Goal: Book appointment/travel/reservation

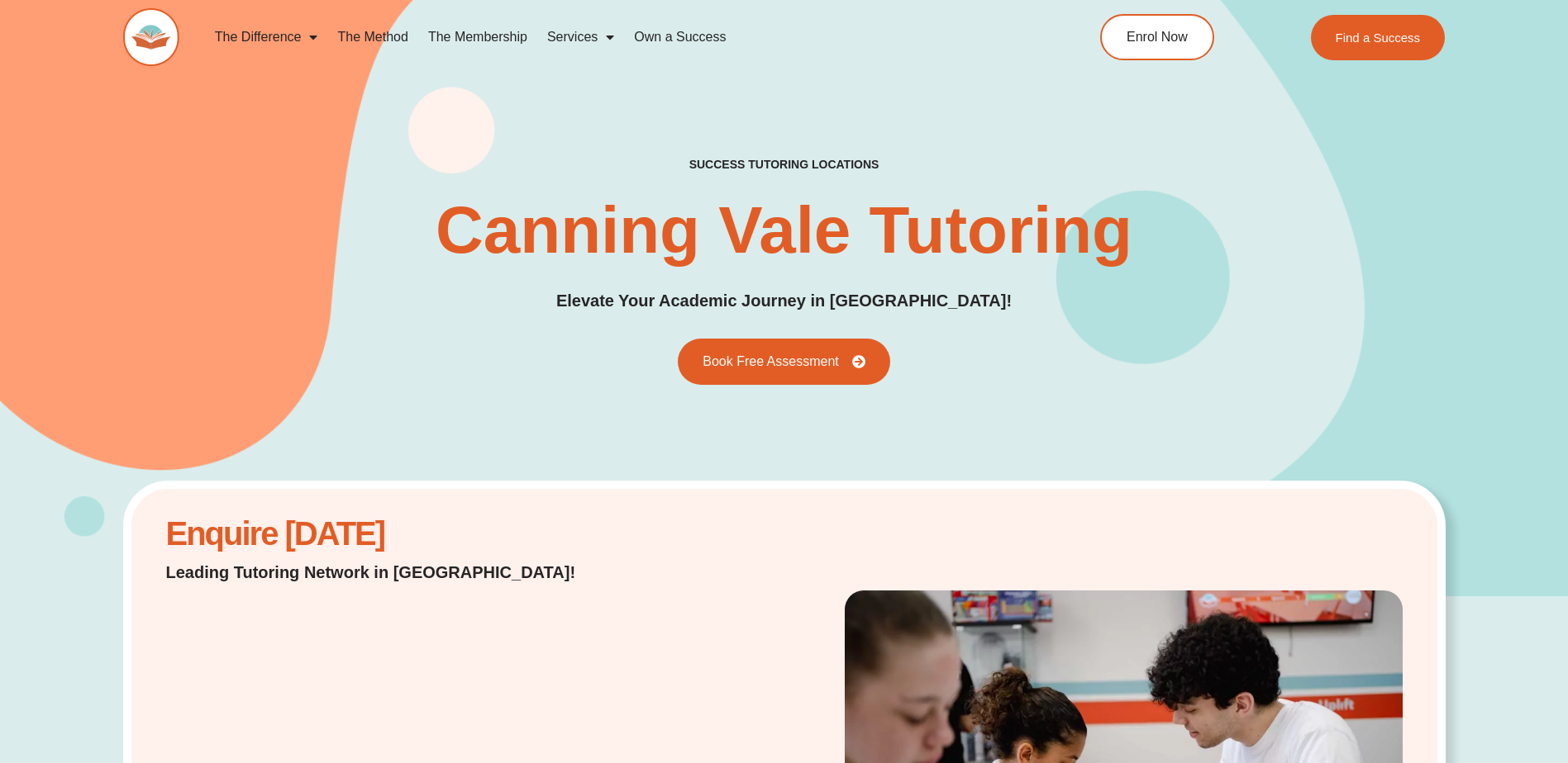
drag, startPoint x: 1141, startPoint y: 287, endPoint x: 1146, endPoint y: 266, distance: 21.6
click at [1141, 287] on div "success tutoring locations Canning Vale Tutoring Elevate Your Academic Journey …" at bounding box center [784, 270] width 1322 height 227
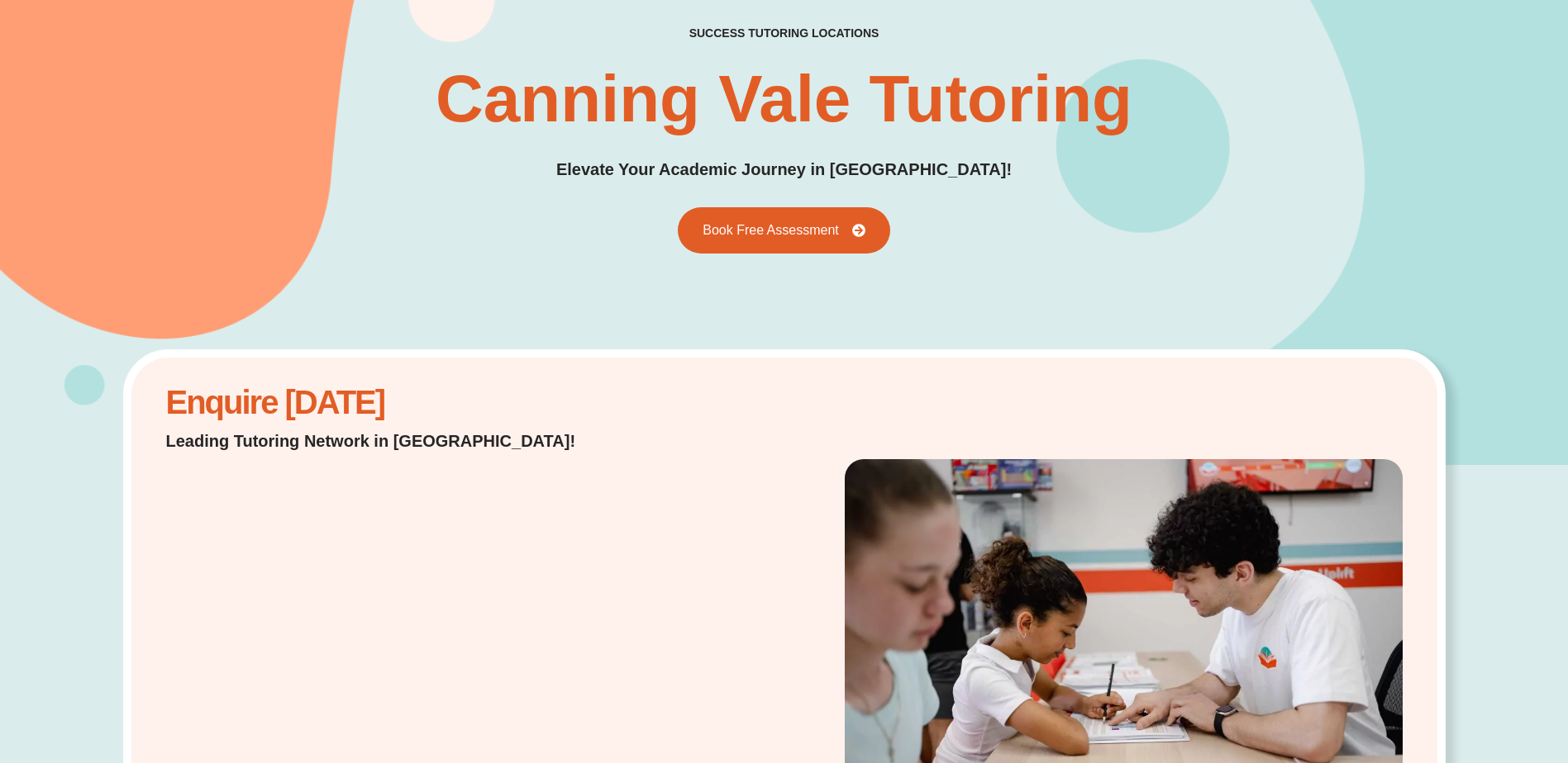
scroll to position [331, 0]
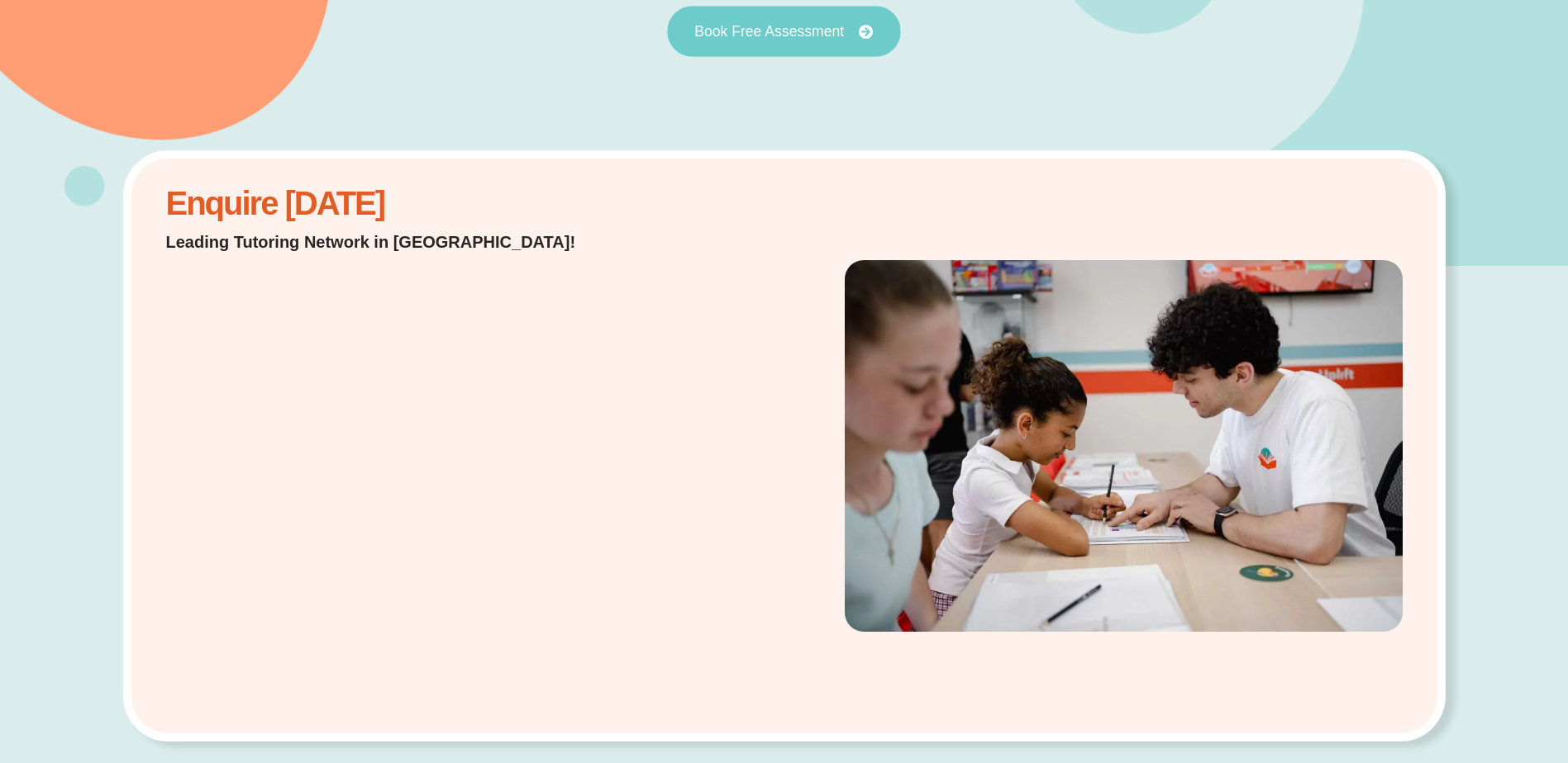
click at [749, 24] on span "Book Free Assessment" at bounding box center [769, 32] width 150 height 15
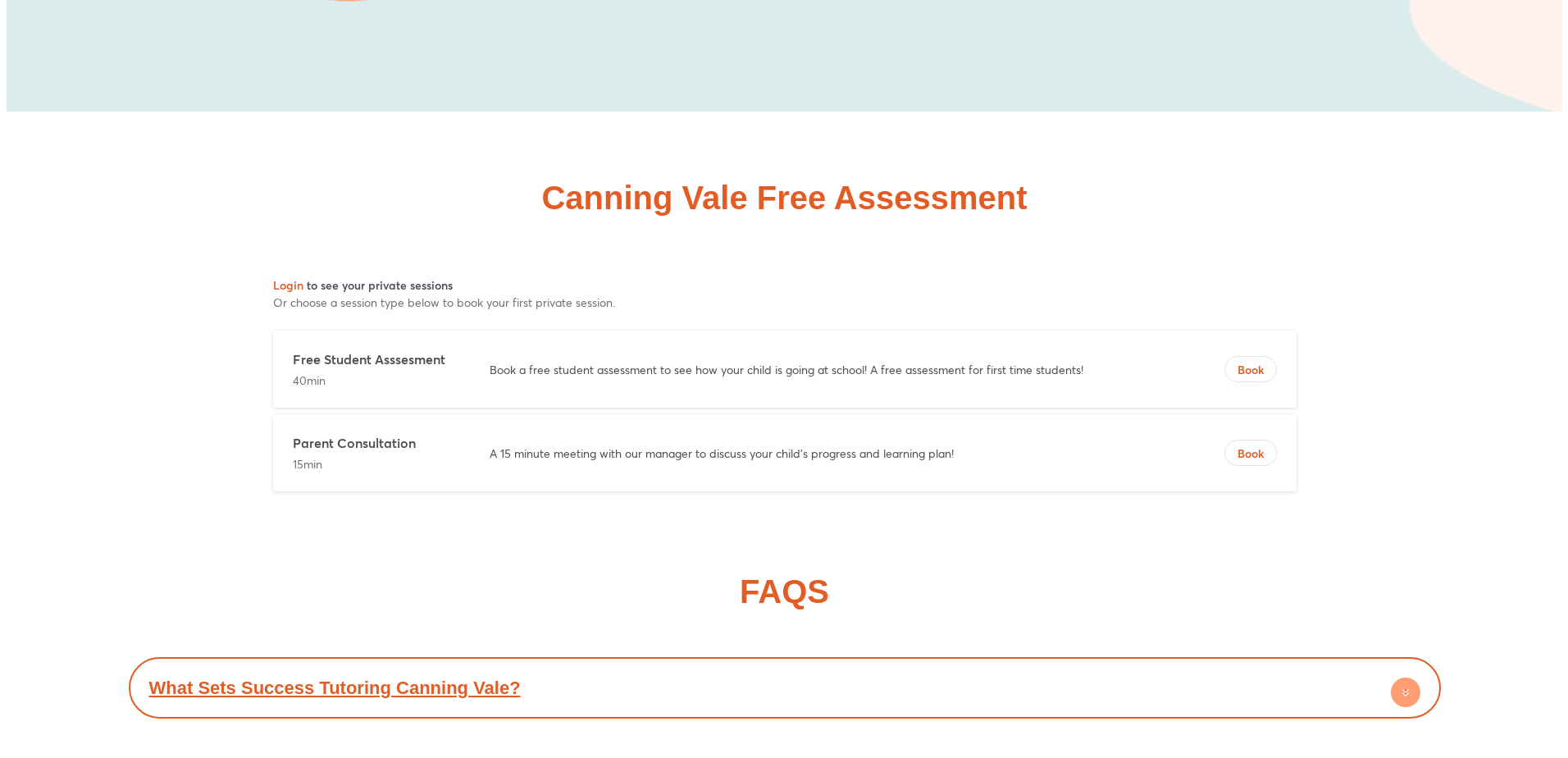
scroll to position [7918, 0]
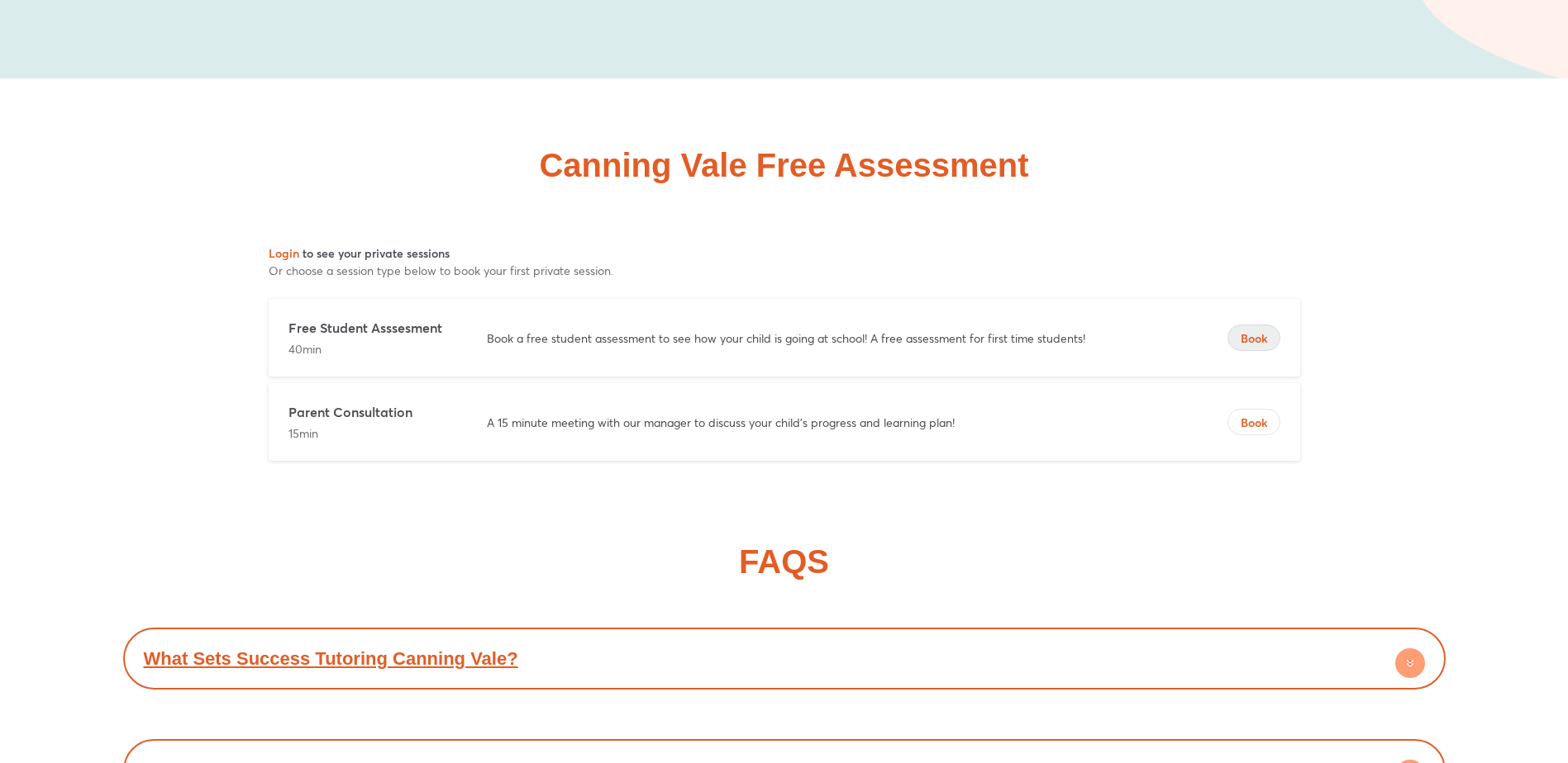
click at [1266, 338] on span "Book" at bounding box center [1254, 339] width 52 height 17
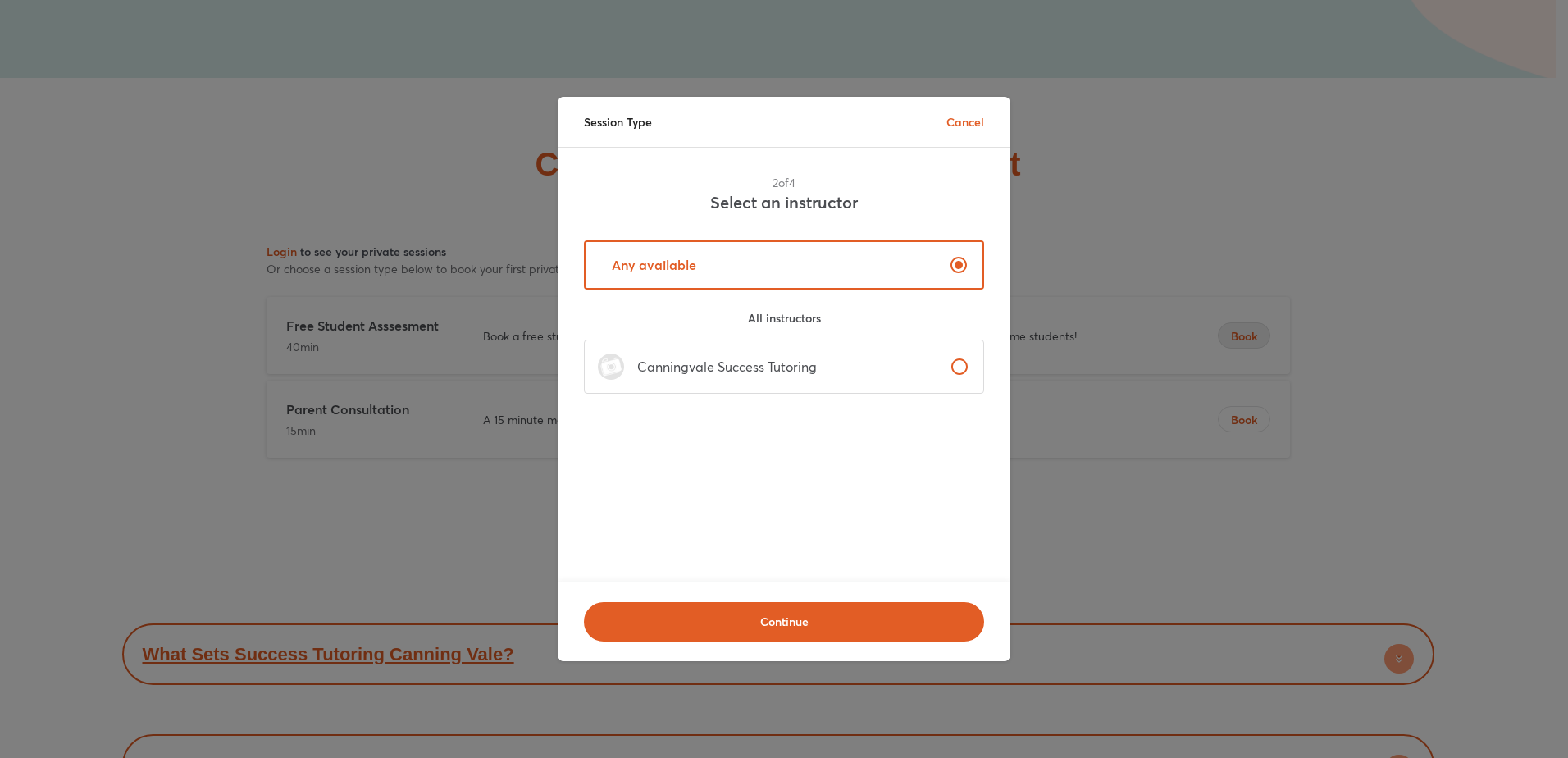
click at [751, 260] on label "Any available" at bounding box center [784, 265] width 400 height 50
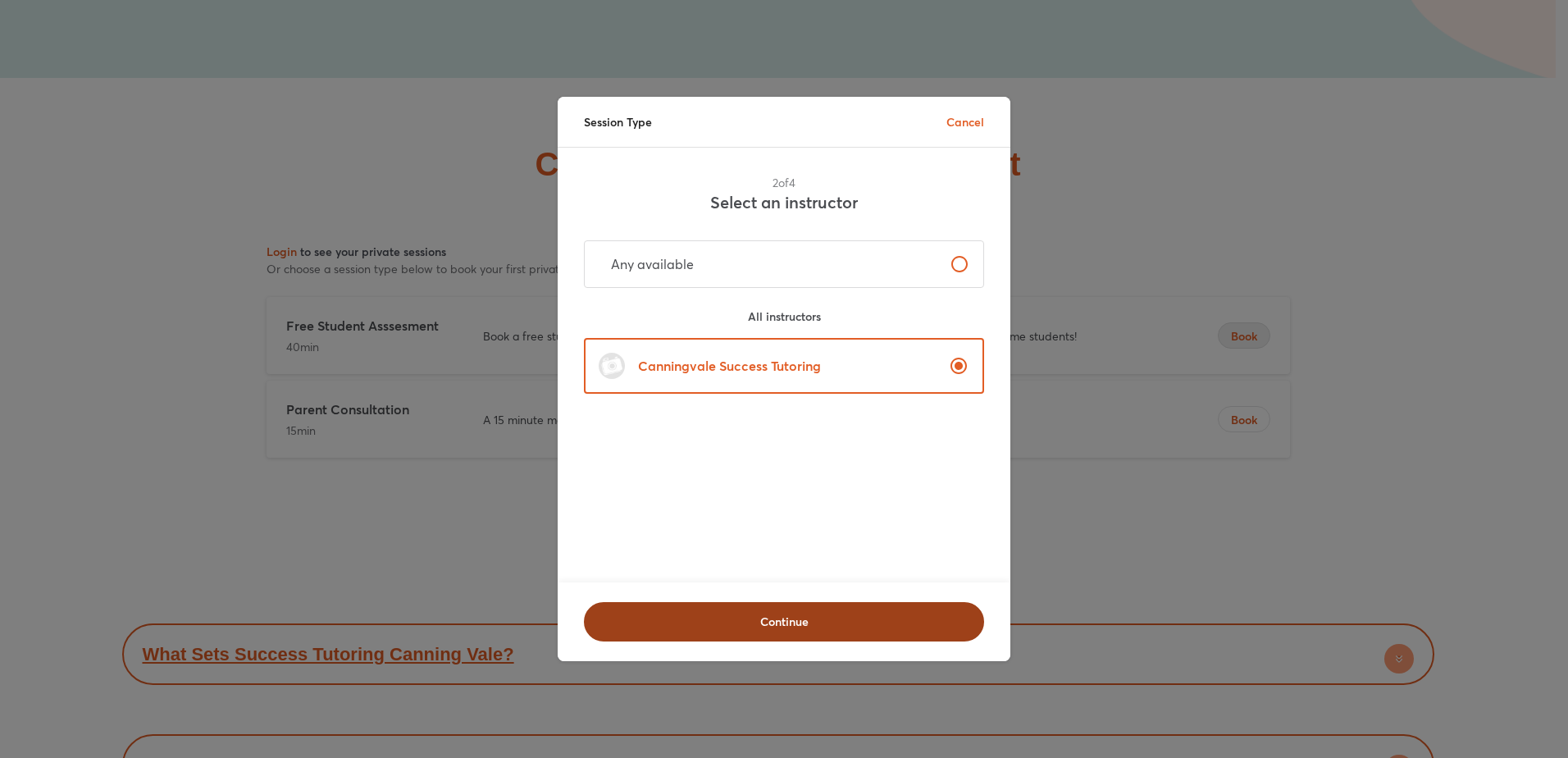
click at [793, 625] on button "Continue" at bounding box center [784, 623] width 400 height 40
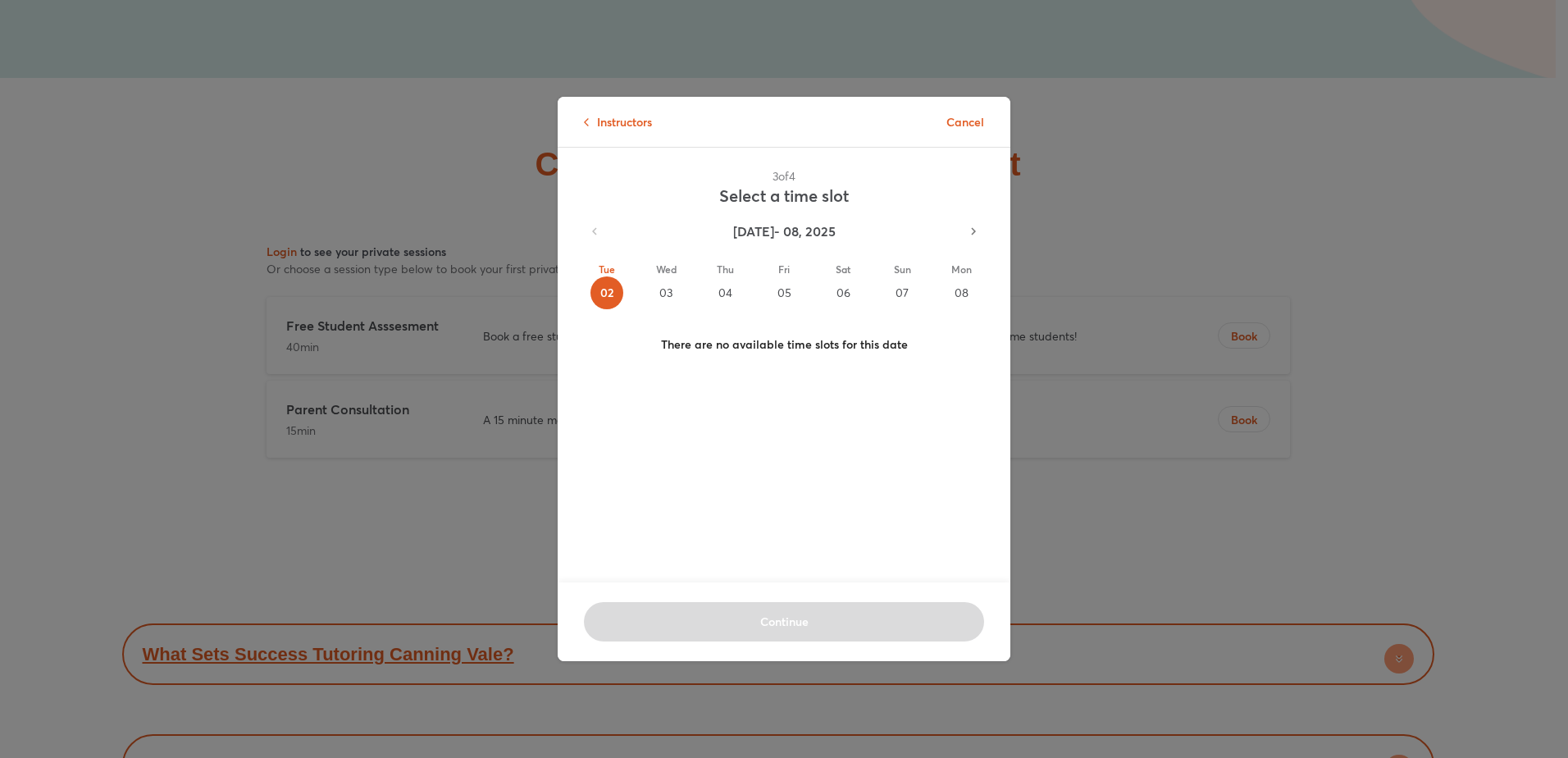
click at [839, 293] on div "06" at bounding box center [843, 293] width 33 height 33
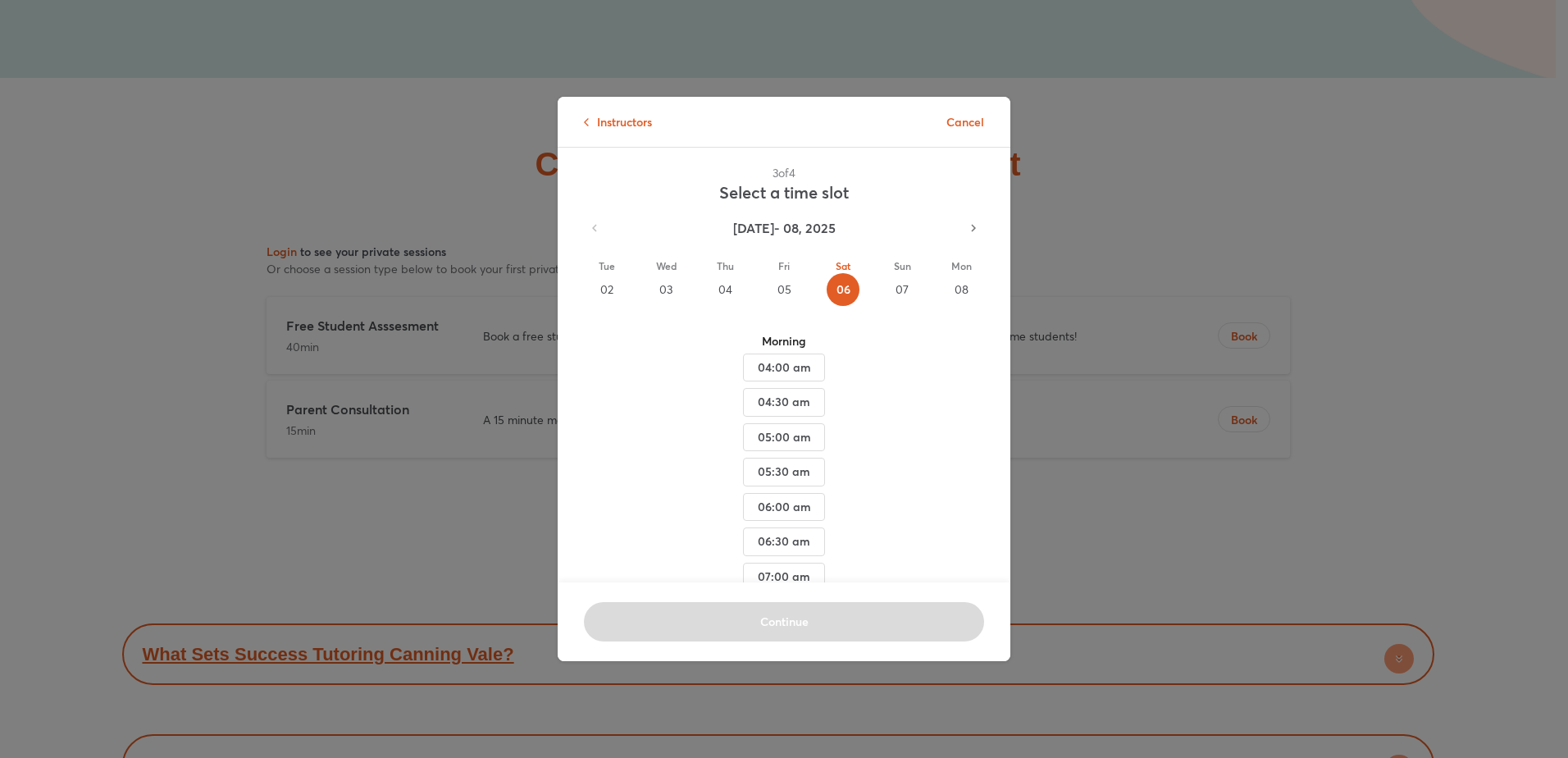
scroll to position [0, 0]
click at [886, 290] on div "07" at bounding box center [902, 293] width 33 height 33
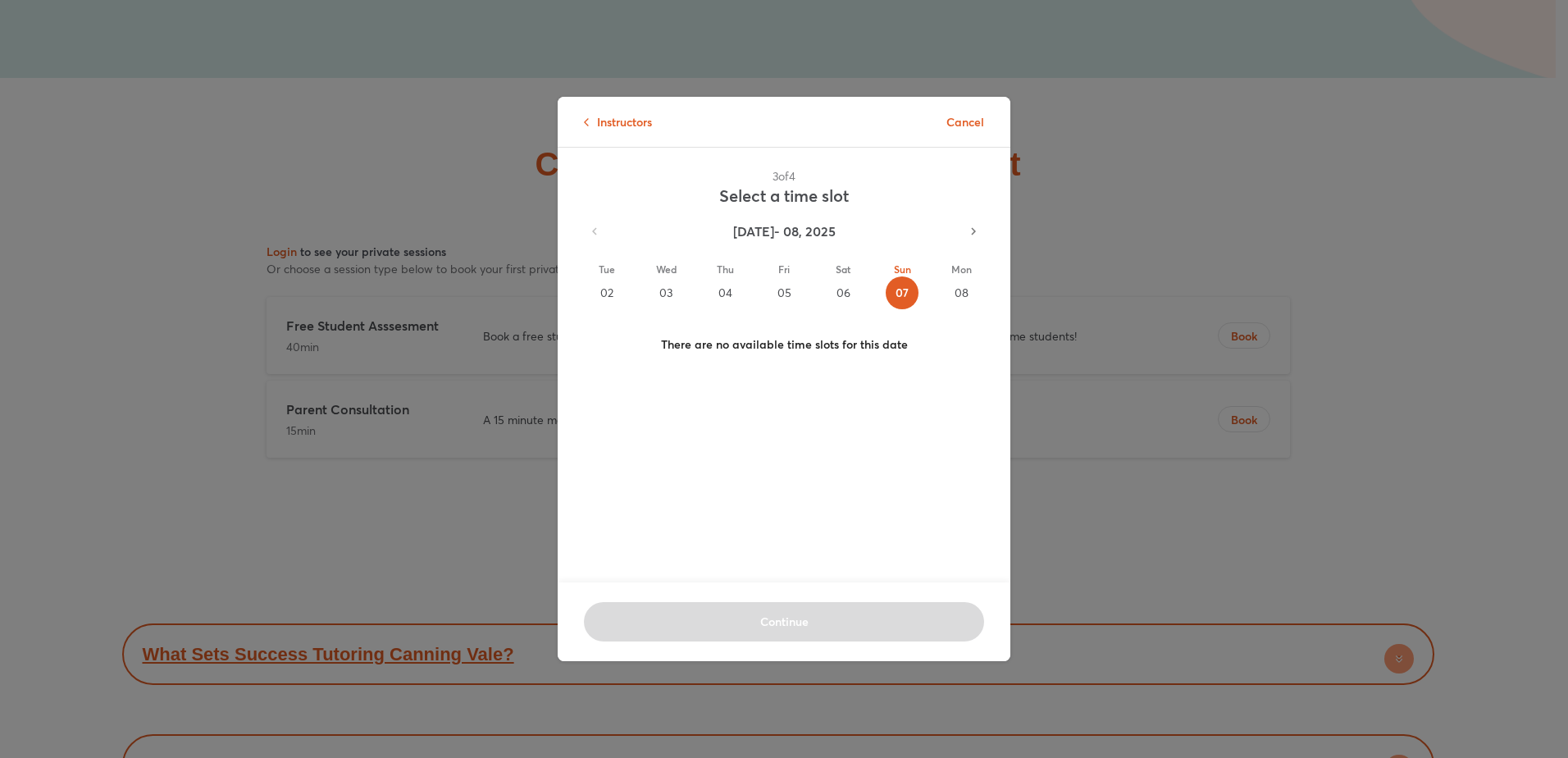
click at [819, 288] on button "Sat 06" at bounding box center [843, 285] width 59 height 73
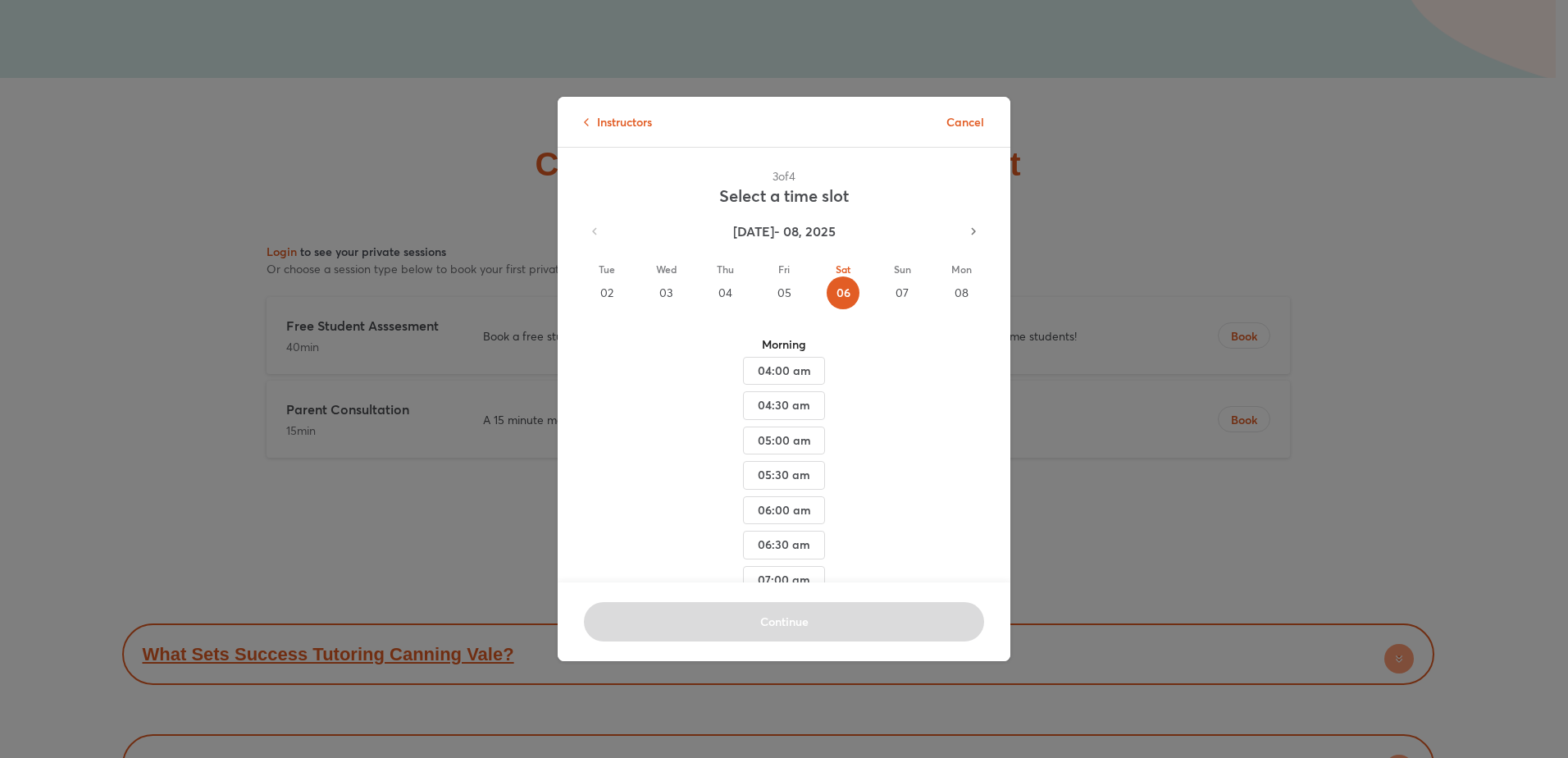
click at [767, 285] on div "05" at bounding box center [784, 293] width 33 height 33
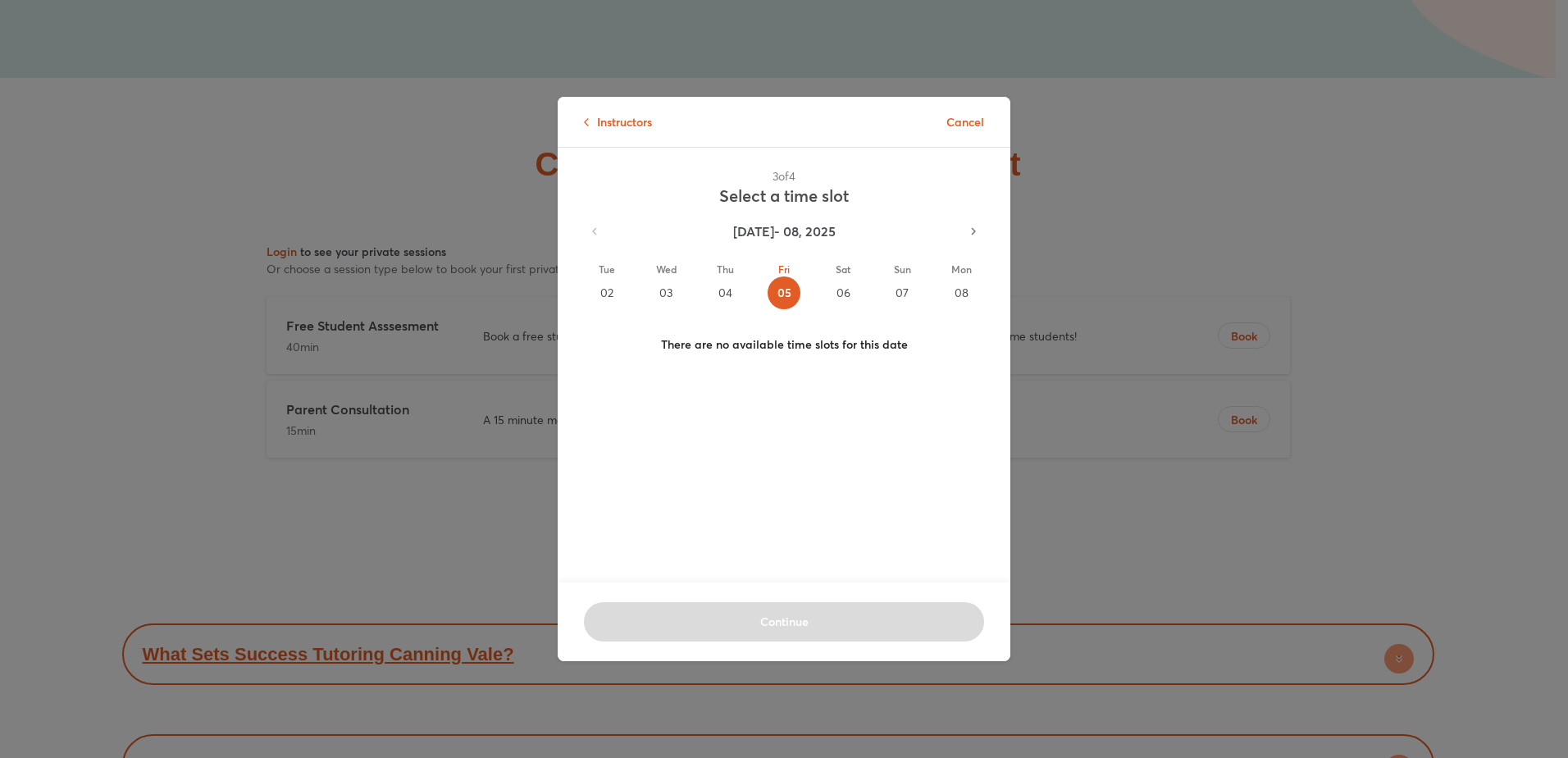
click at [716, 296] on div "04" at bounding box center [725, 293] width 33 height 33
click at [1259, 172] on div "Instructors Cancel 3 of 4 Select a time slot Sep 02 - 08, 2025 Tue 02 Wed 03 Th…" at bounding box center [784, 379] width 1568 height 758
click at [663, 292] on div "03" at bounding box center [666, 293] width 33 height 33
click at [971, 230] on icon "button" at bounding box center [974, 231] width 5 height 7
click at [717, 293] on div "11" at bounding box center [725, 293] width 33 height 33
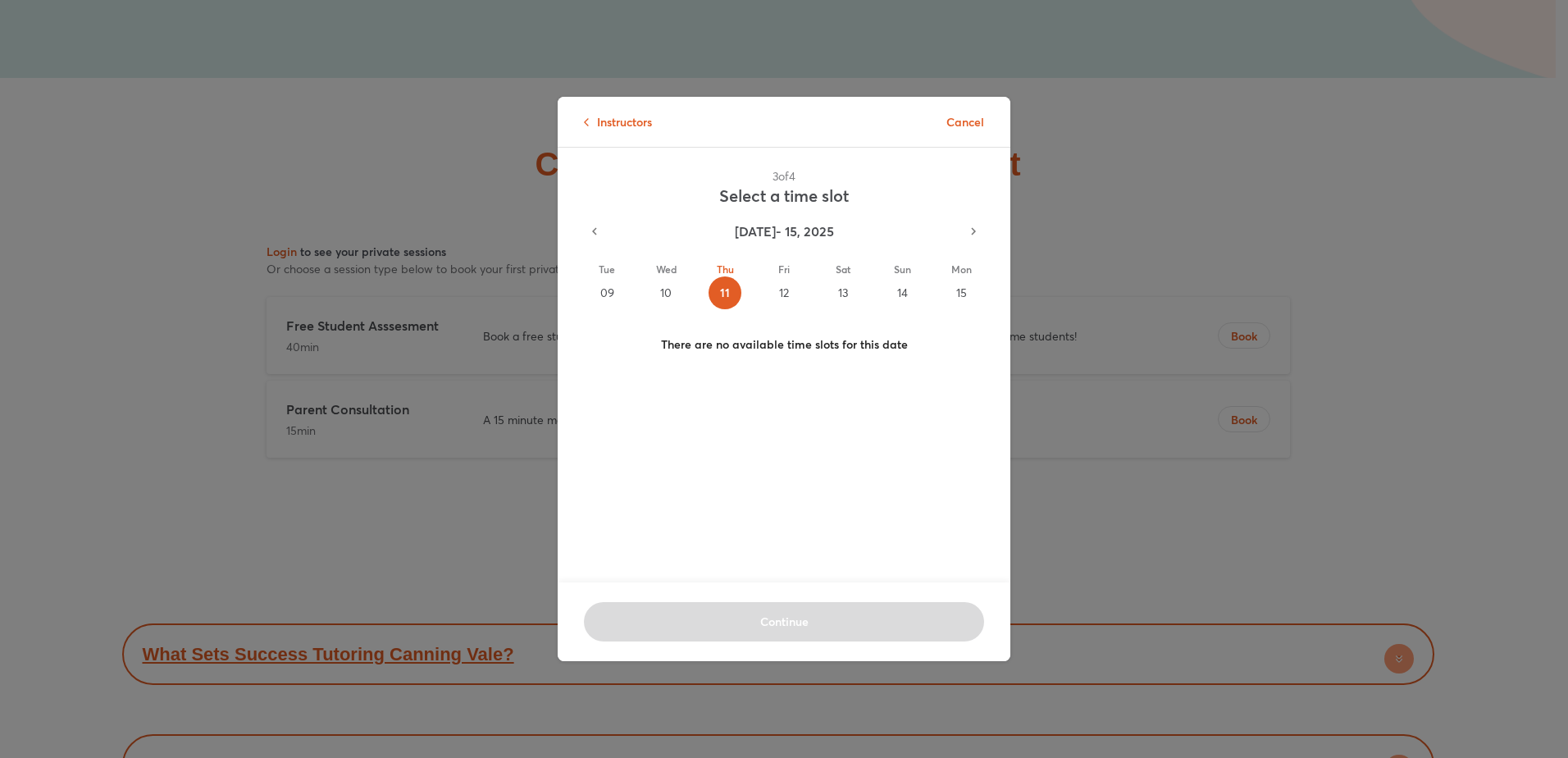
click at [779, 293] on div "12" at bounding box center [784, 293] width 33 height 33
click at [829, 293] on div "13" at bounding box center [843, 293] width 33 height 33
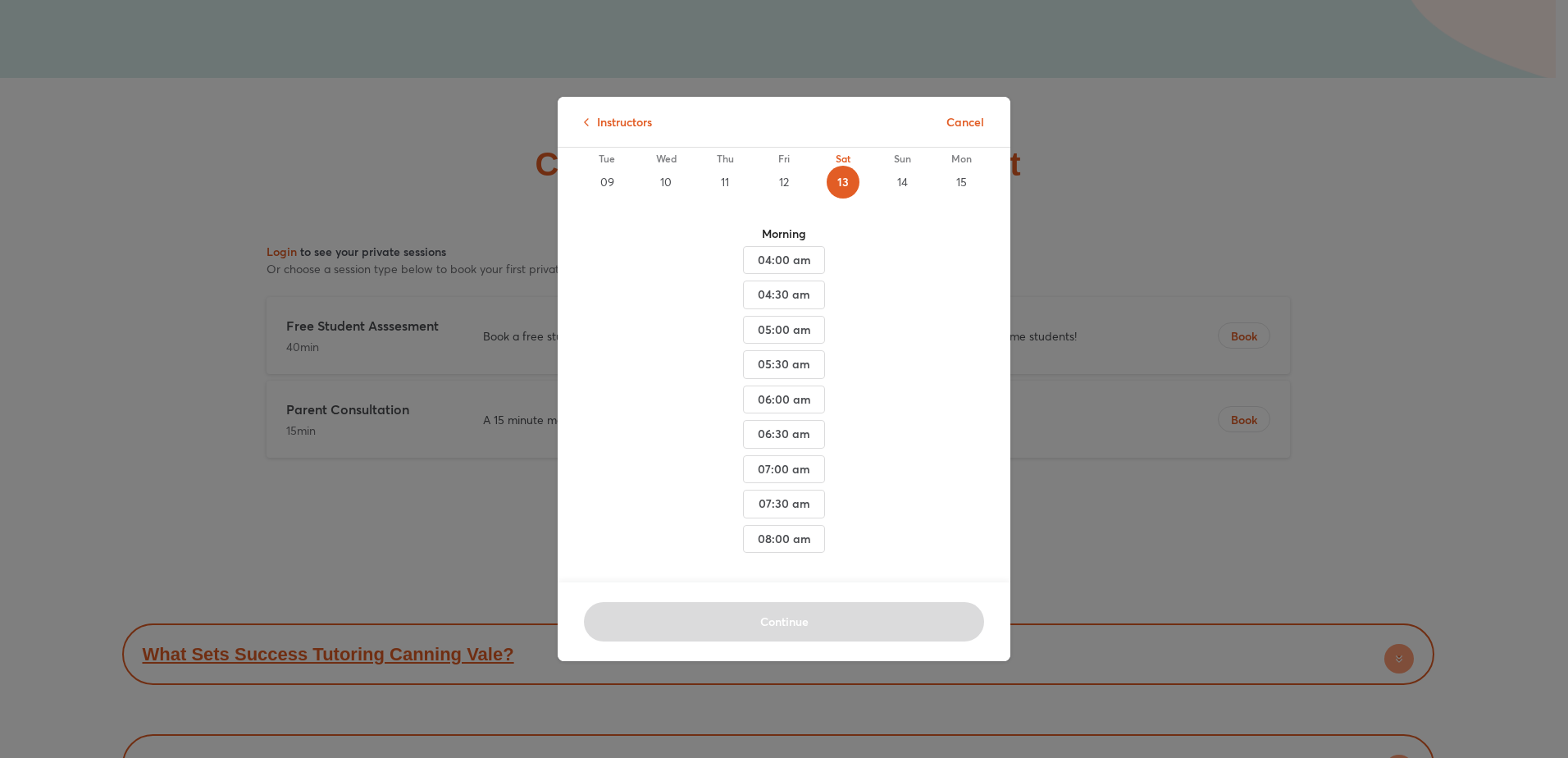
scroll to position [131, 0]
click at [763, 271] on span "08:00 am" at bounding box center [784, 260] width 54 height 21
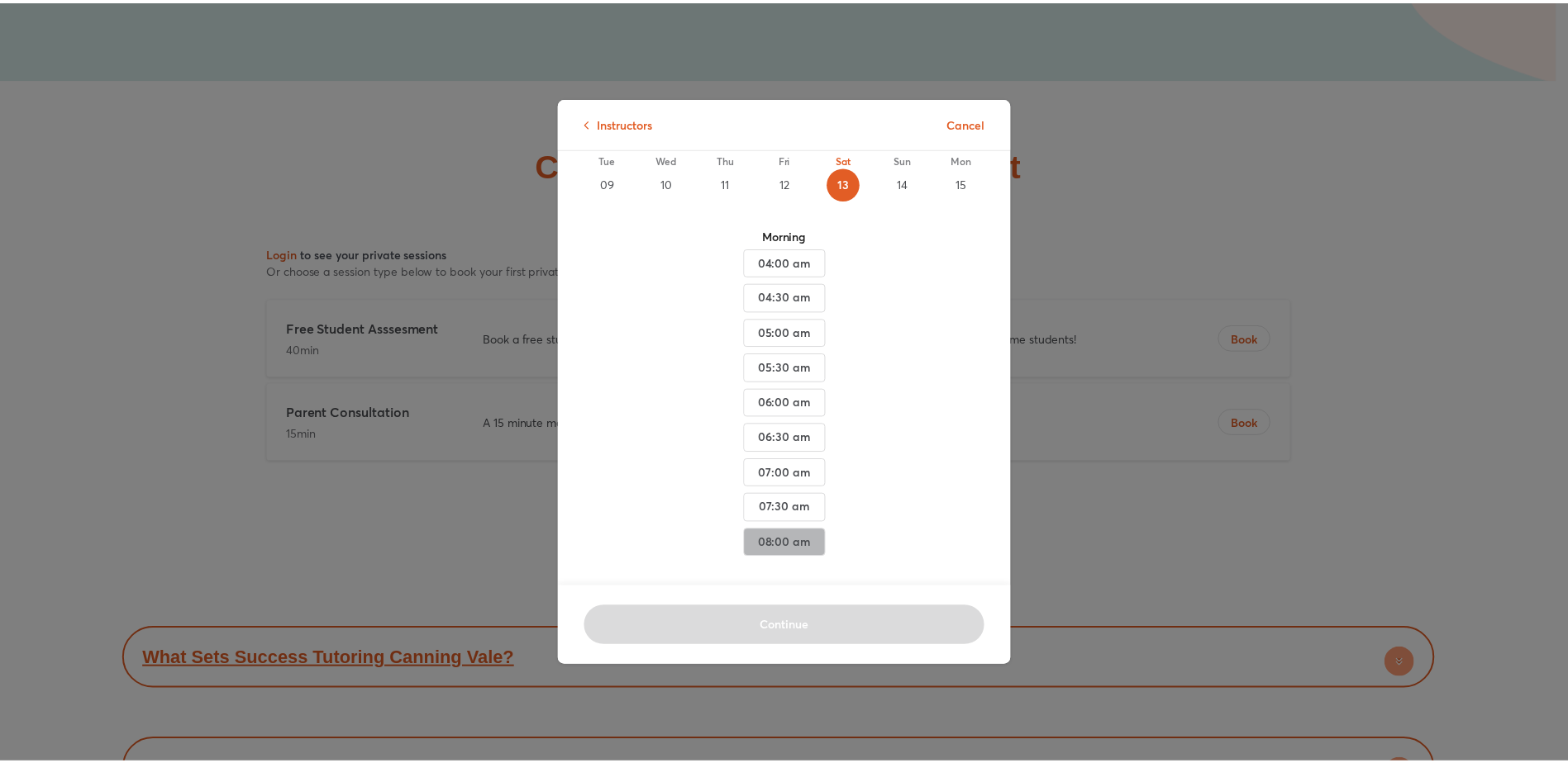
scroll to position [130, 0]
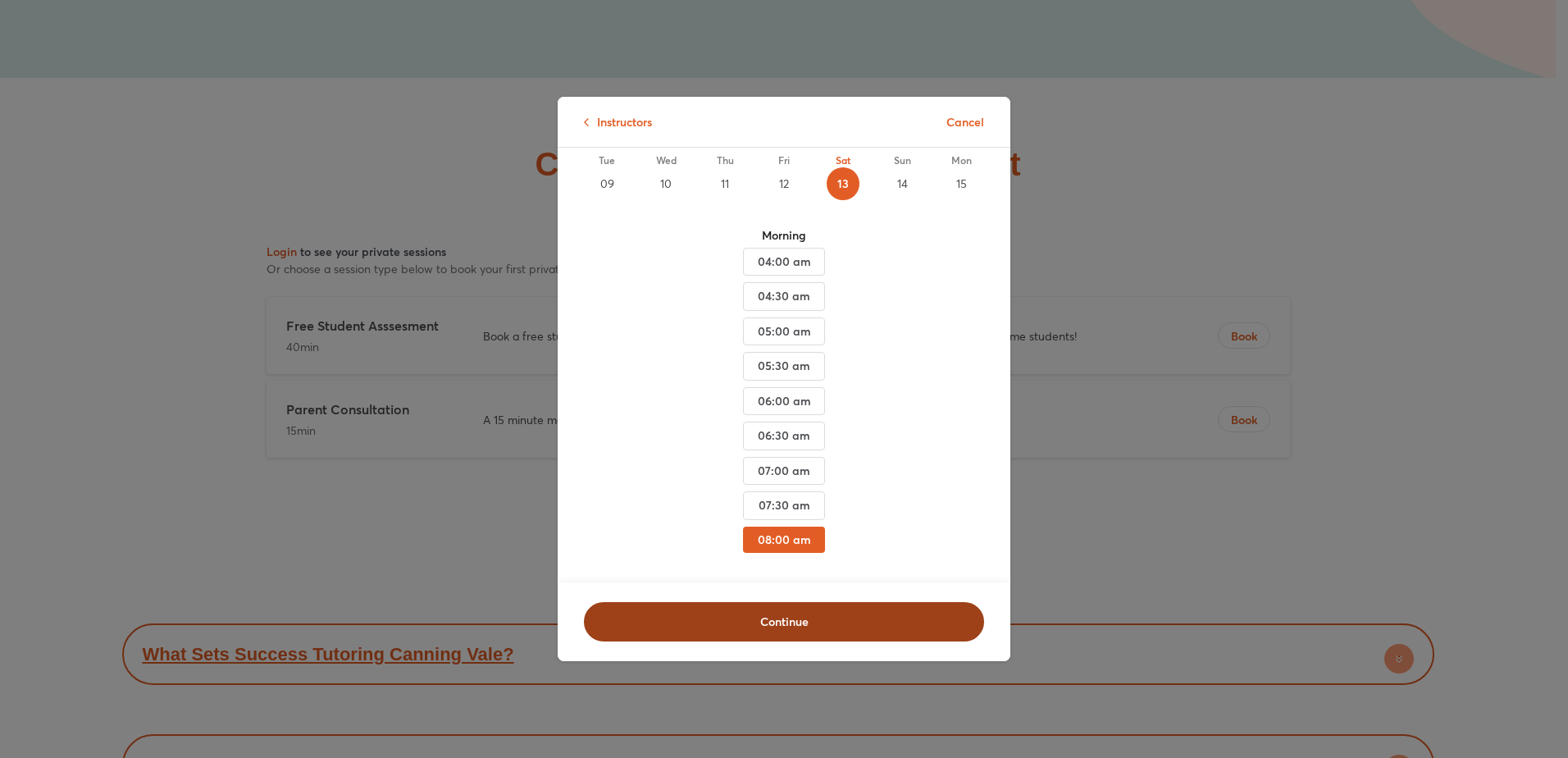
click at [829, 614] on span "Continue" at bounding box center [784, 622] width 357 height 17
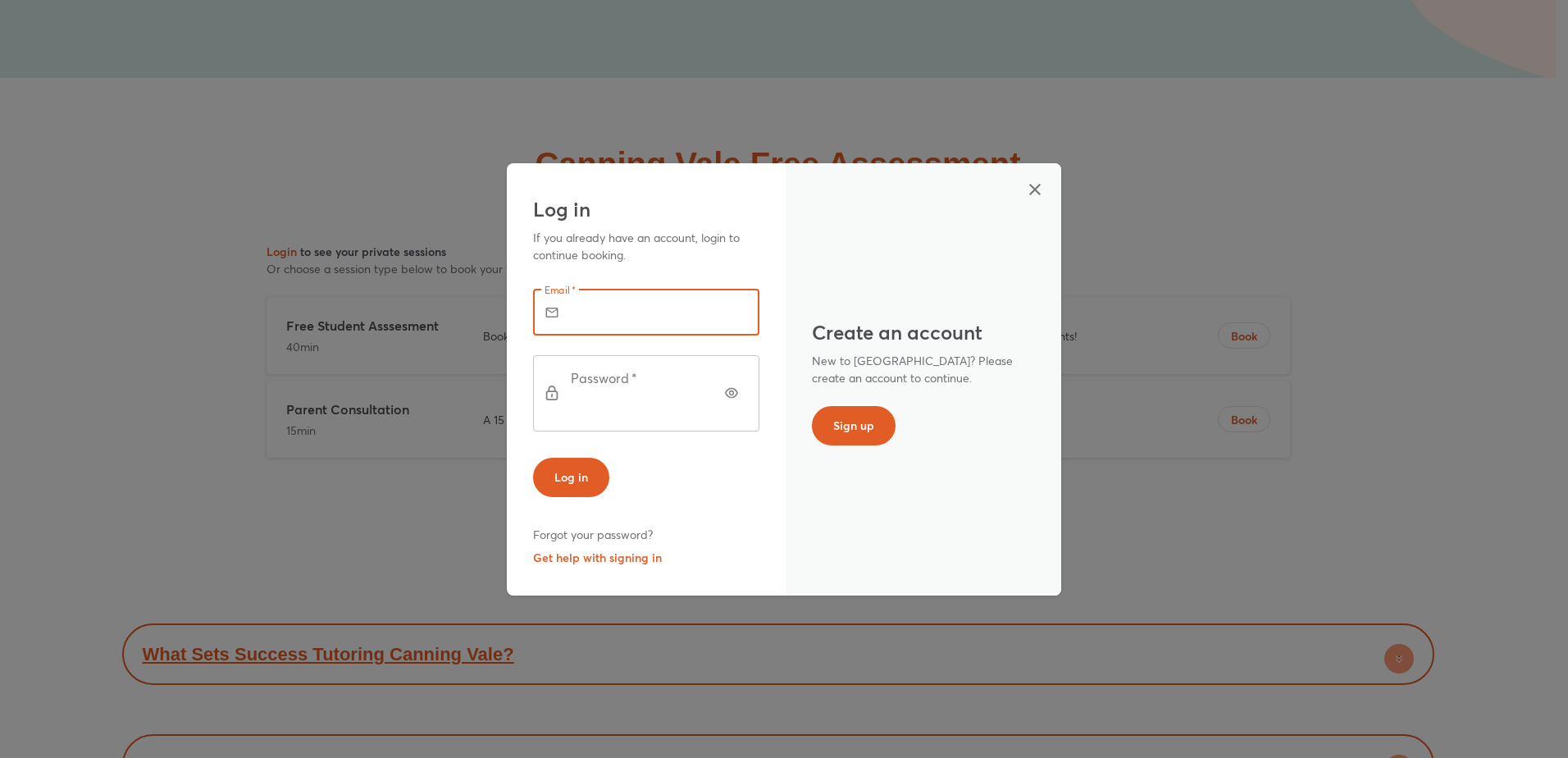
drag, startPoint x: 666, startPoint y: 310, endPoint x: 664, endPoint y: 333, distance: 23.1
click at [666, 310] on input "text" at bounding box center [669, 313] width 182 height 46
type input "**********"
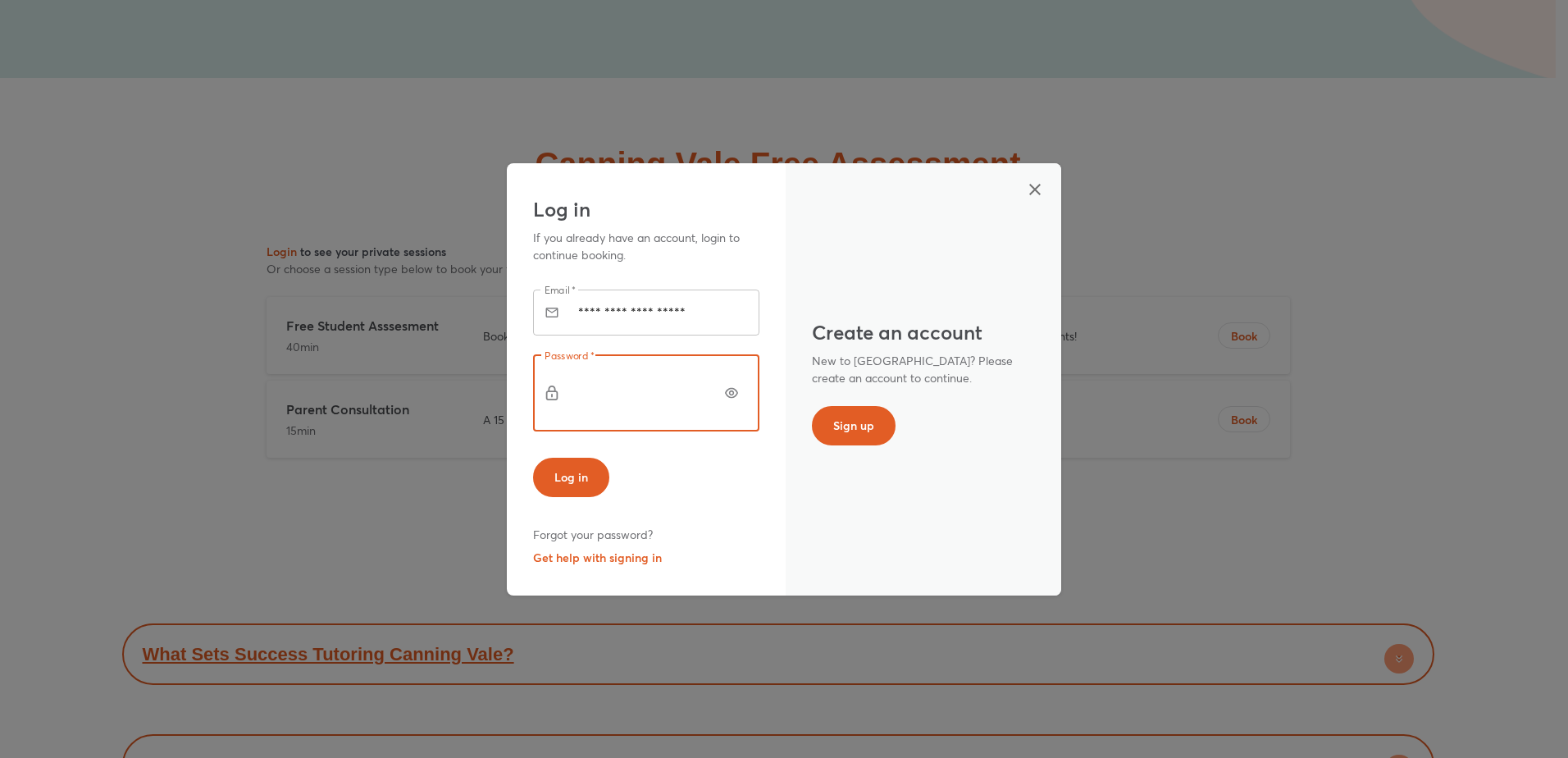
click at [1029, 200] on icon "button" at bounding box center [1035, 190] width 20 height 20
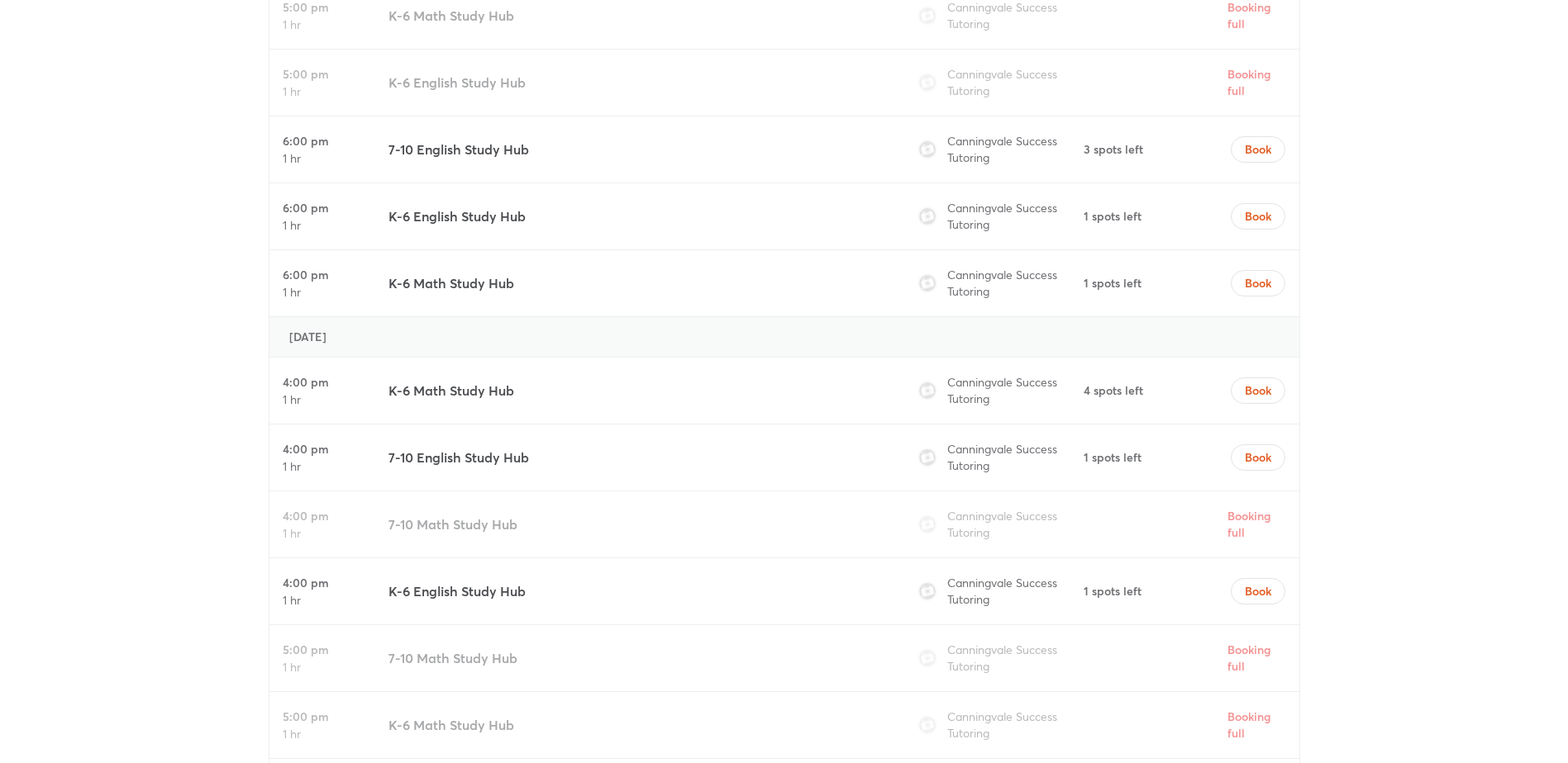
scroll to position [5078, 0]
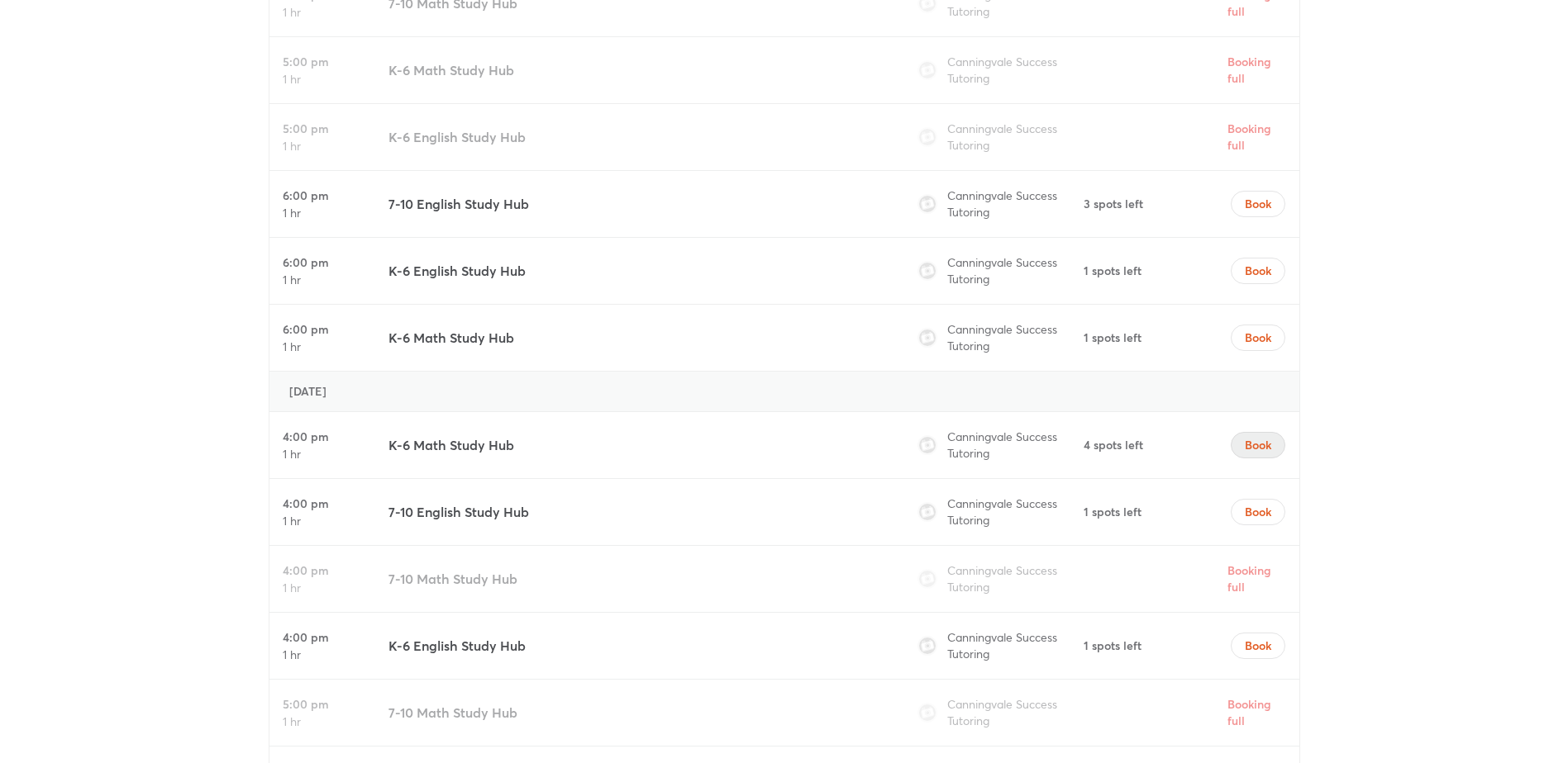
click at [1253, 447] on span "Book" at bounding box center [1258, 445] width 27 height 17
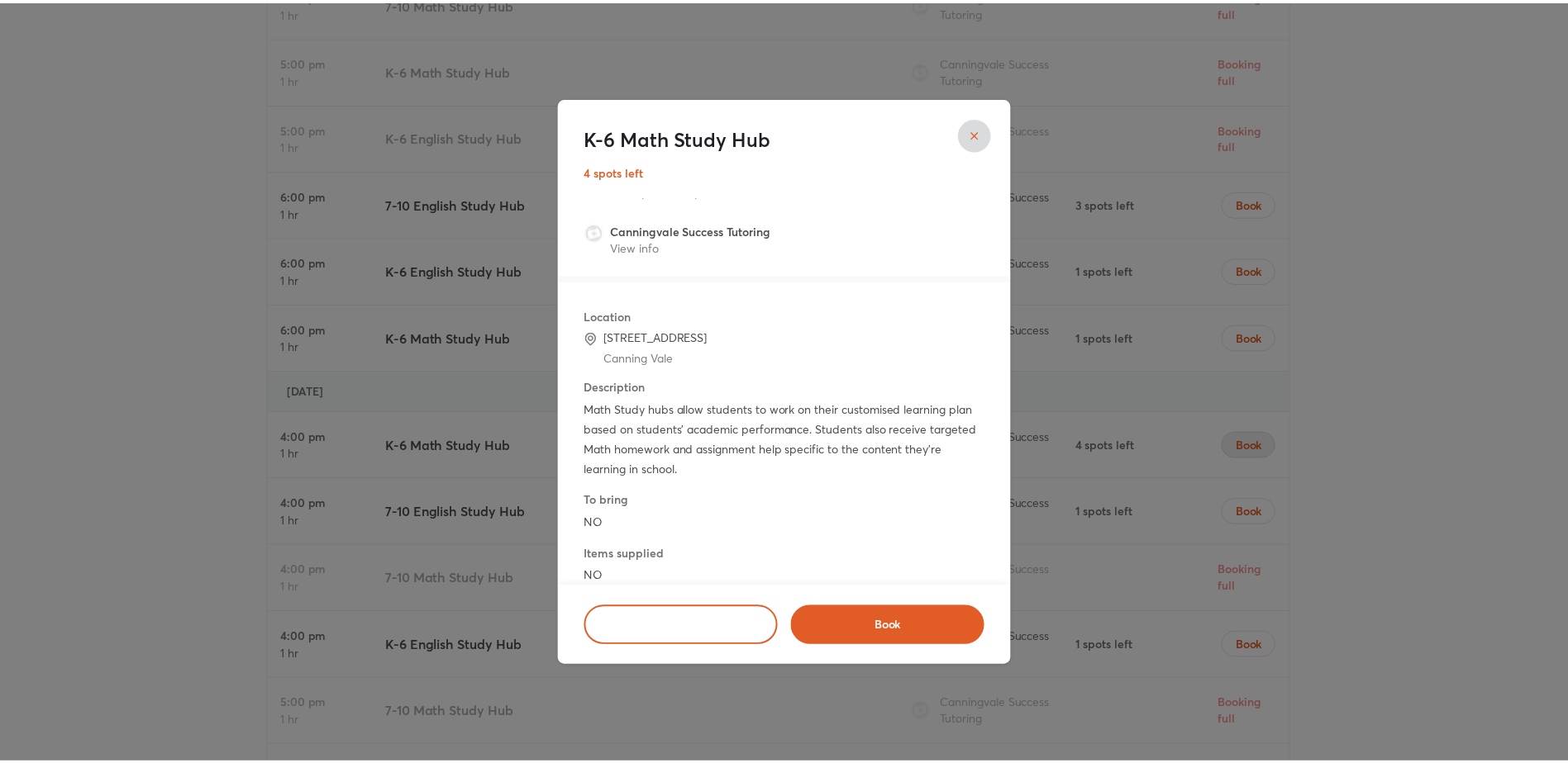
scroll to position [61, 0]
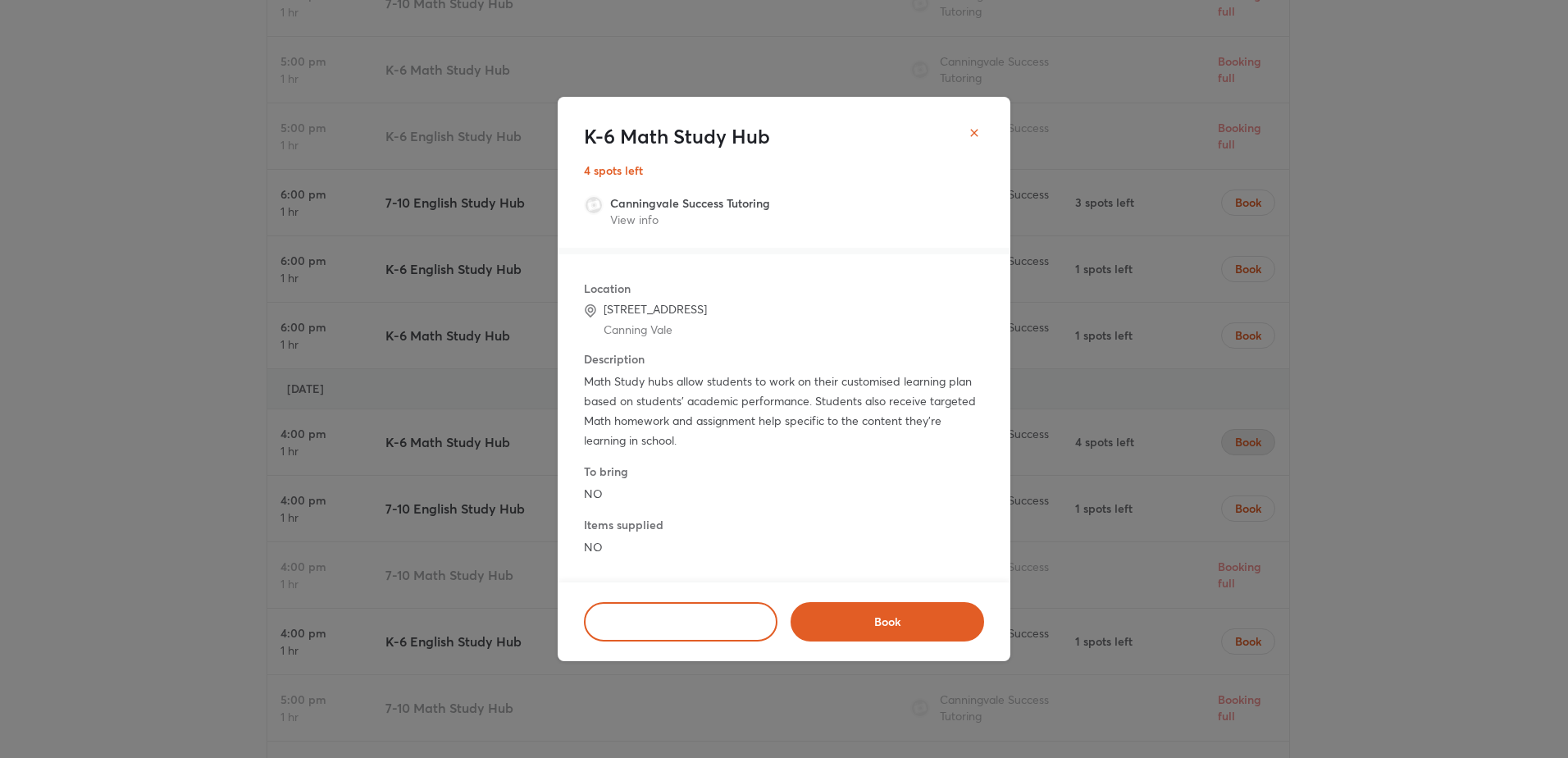
click at [965, 139] on button "close" at bounding box center [975, 133] width 33 height 33
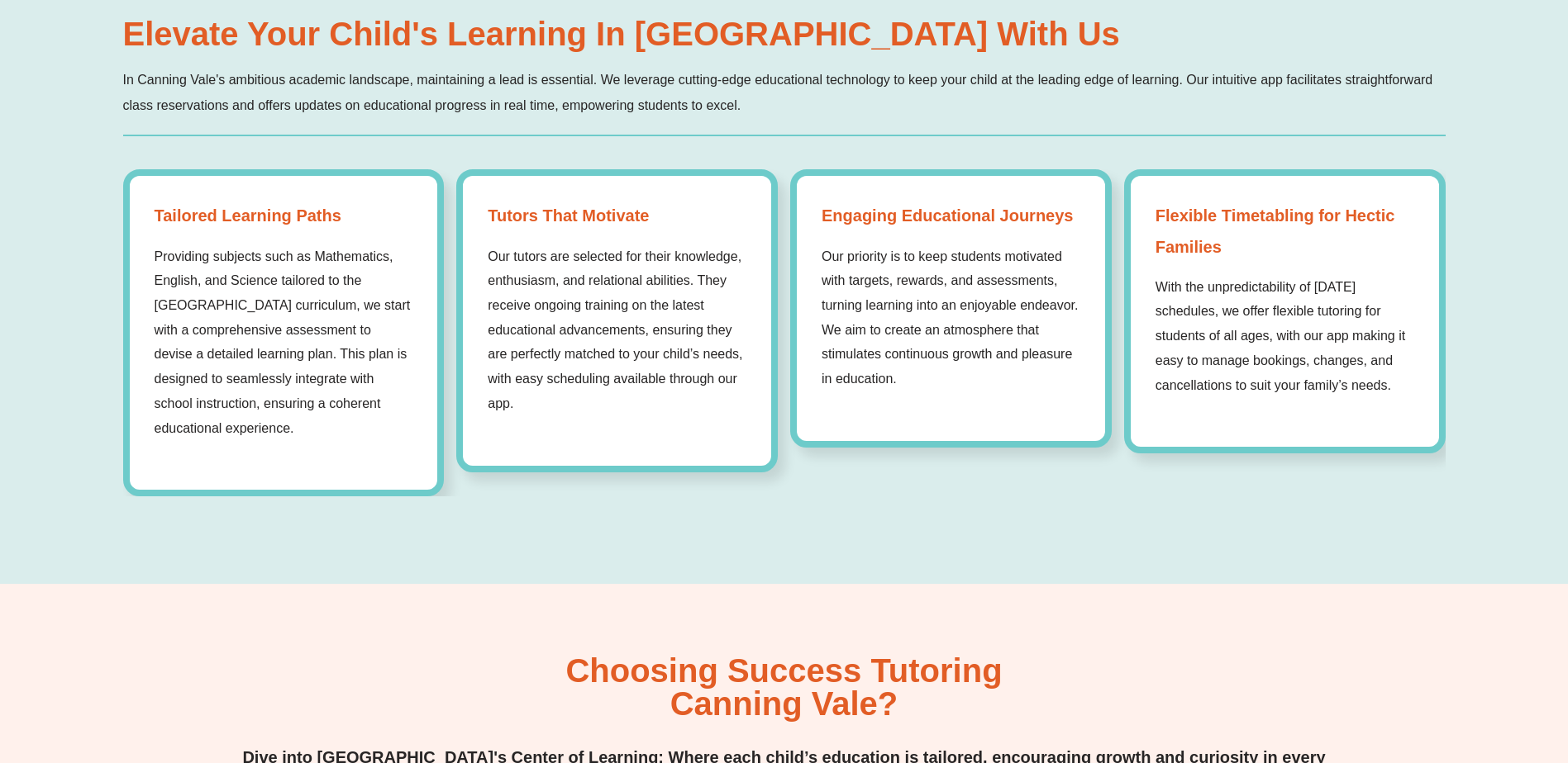
scroll to position [948, 0]
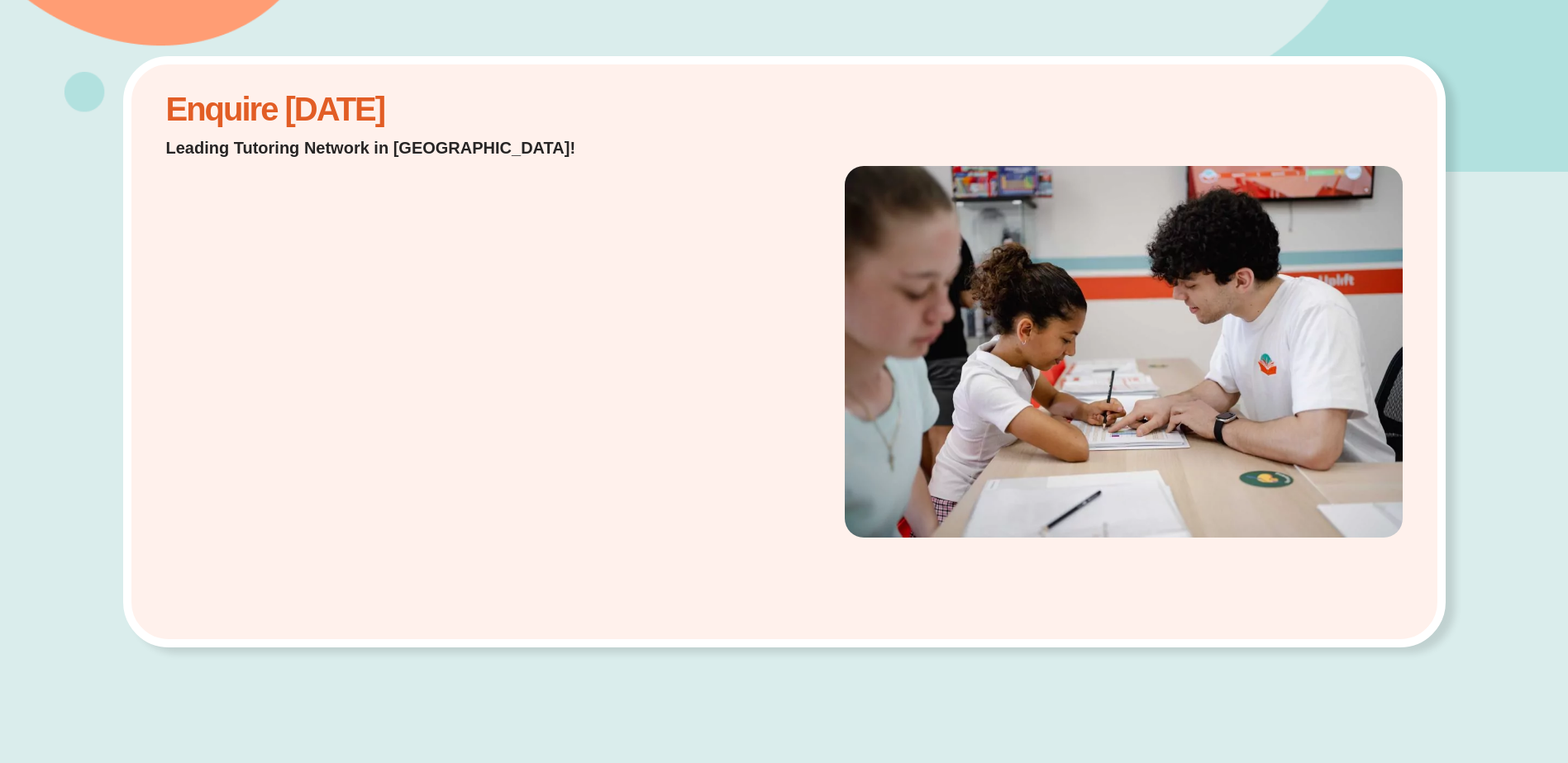
scroll to position [331, 0]
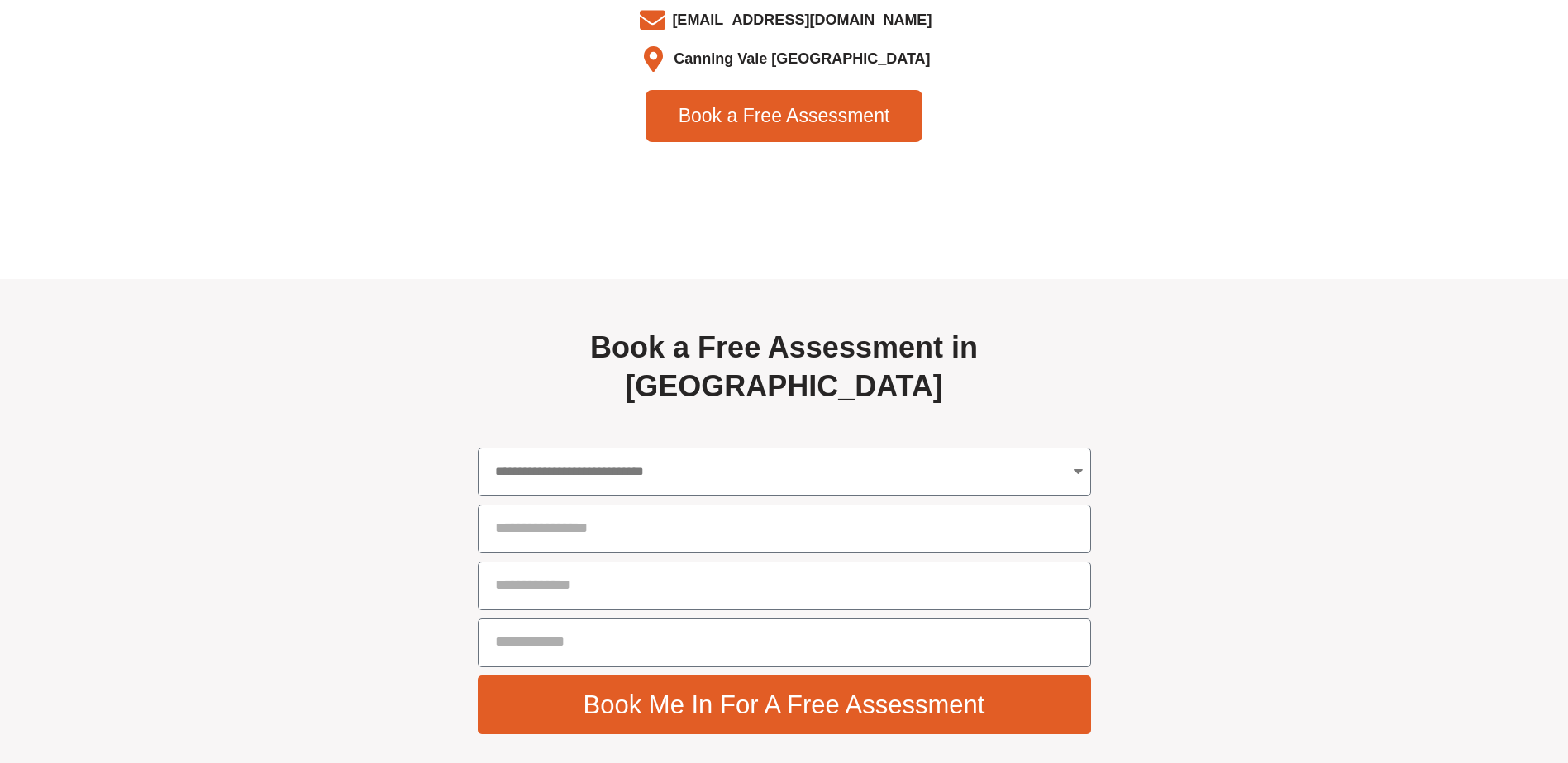
scroll to position [5952, 0]
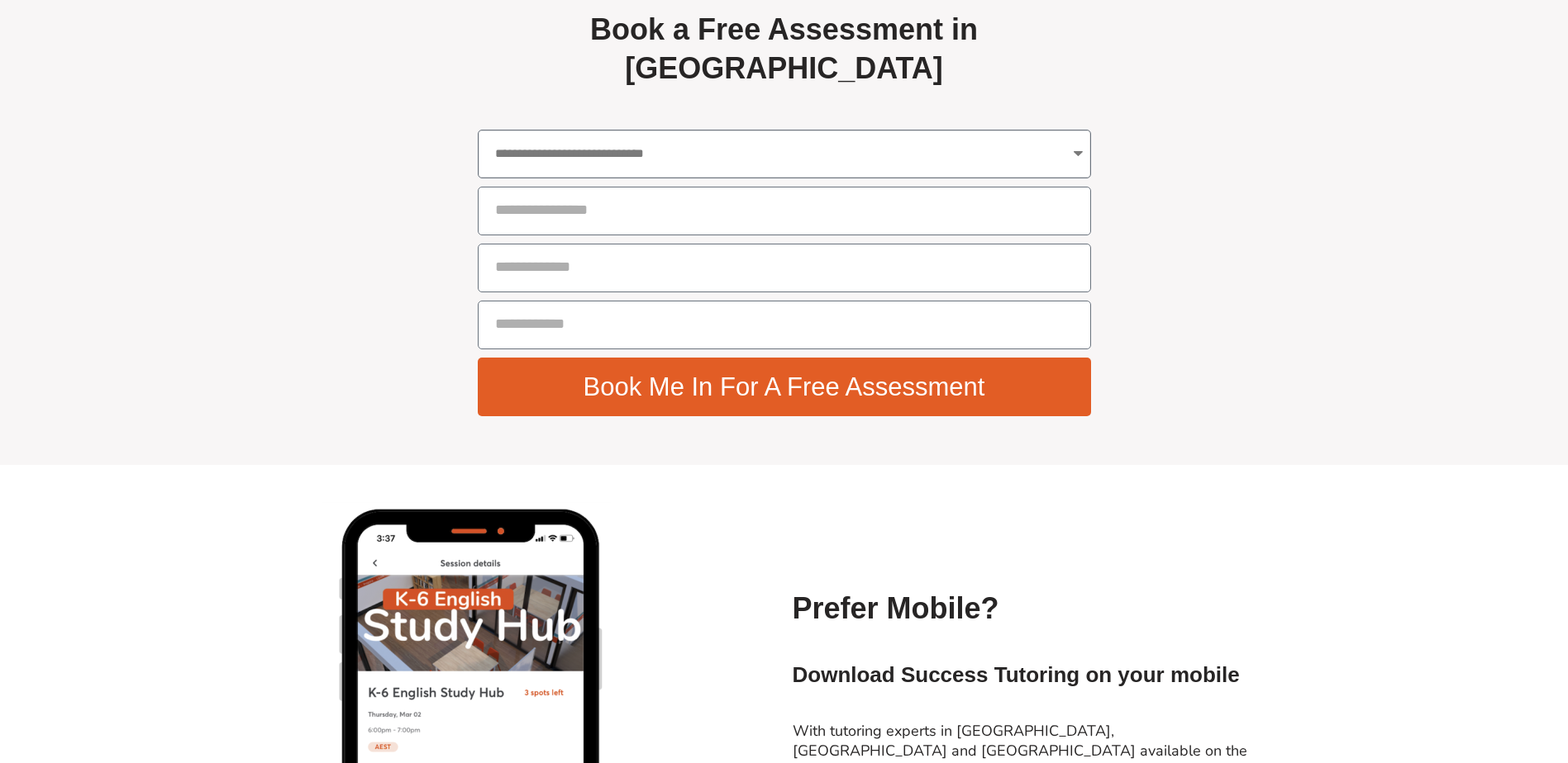
click at [657, 179] on select "**********" at bounding box center [785, 154] width 614 height 49
select select "**********"
click at [1335, 271] on section "**********" at bounding box center [784, 213] width 1568 height 504
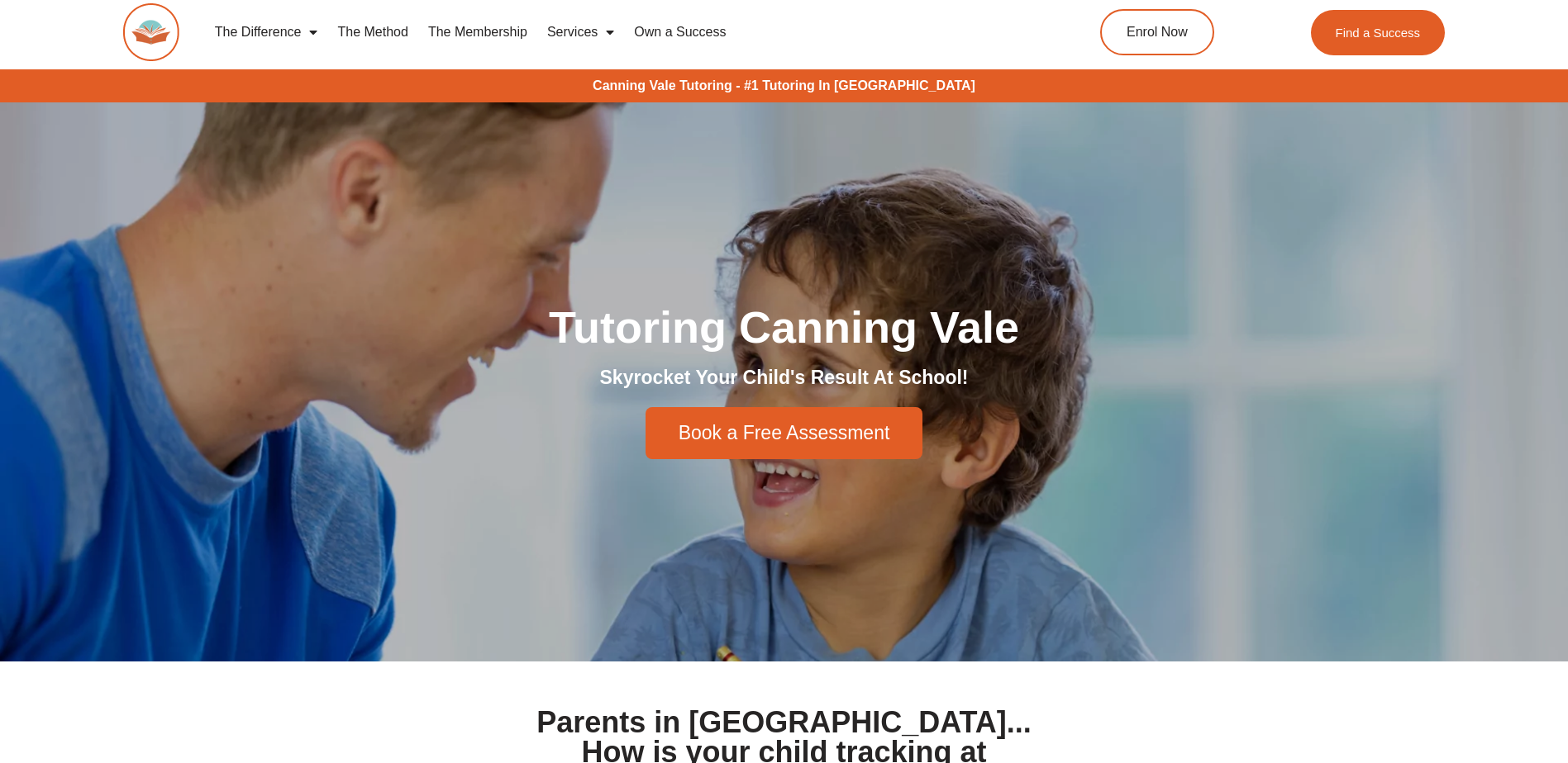
scroll to position [0, 0]
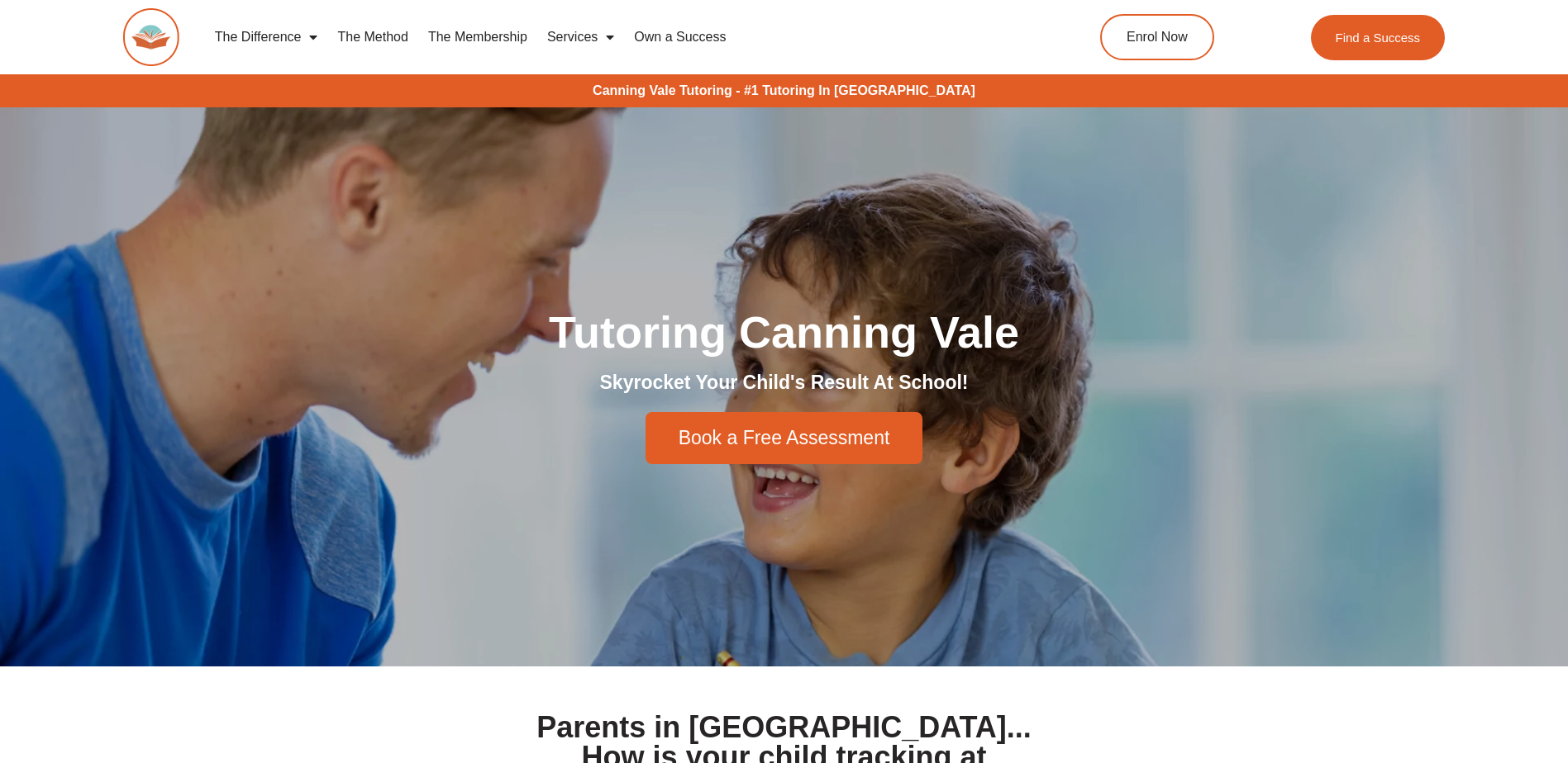
click at [490, 36] on link "The Membership" at bounding box center [477, 37] width 119 height 38
click at [482, 35] on link "The Membership" at bounding box center [477, 37] width 119 height 38
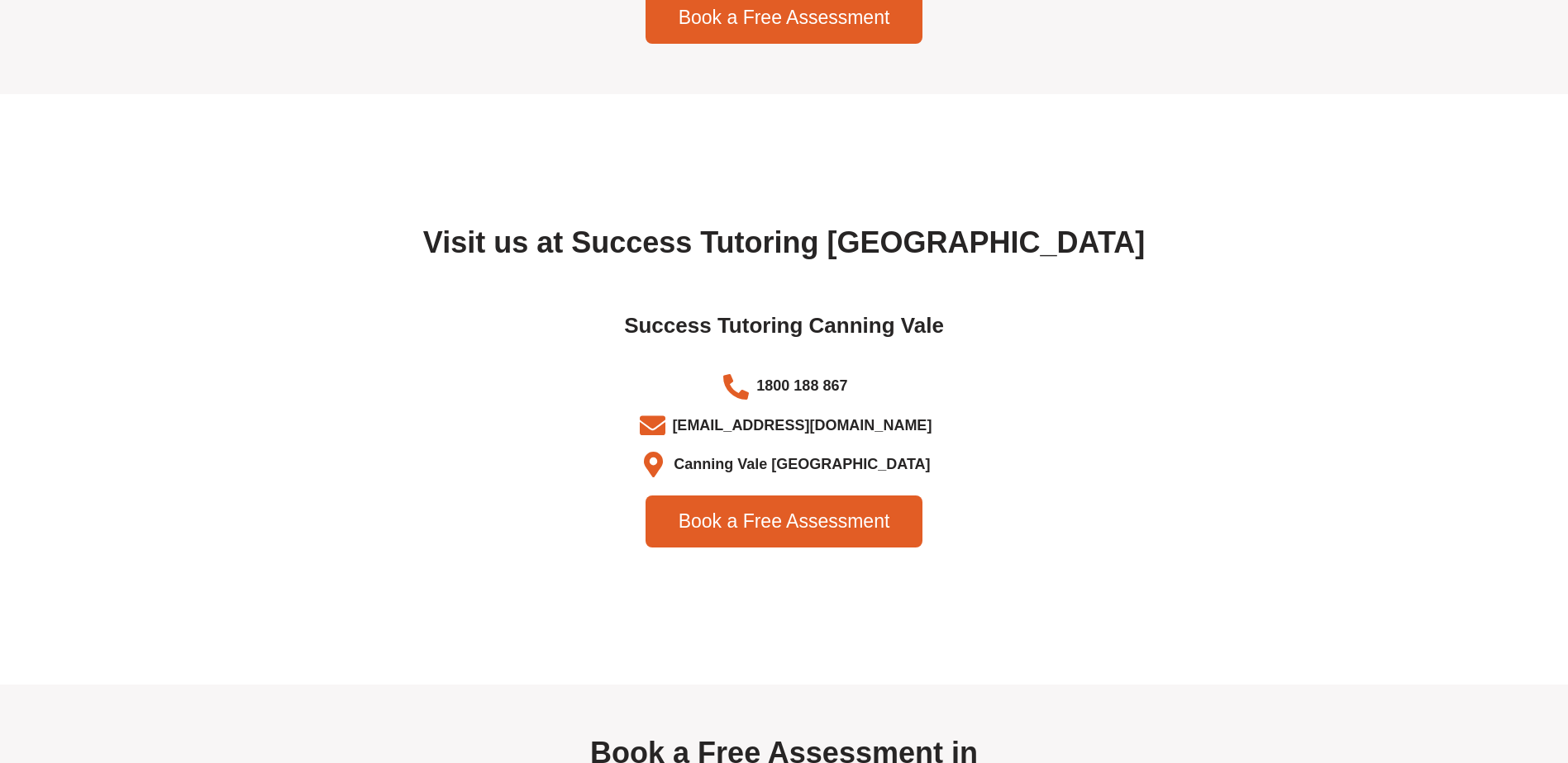
scroll to position [5370, 0]
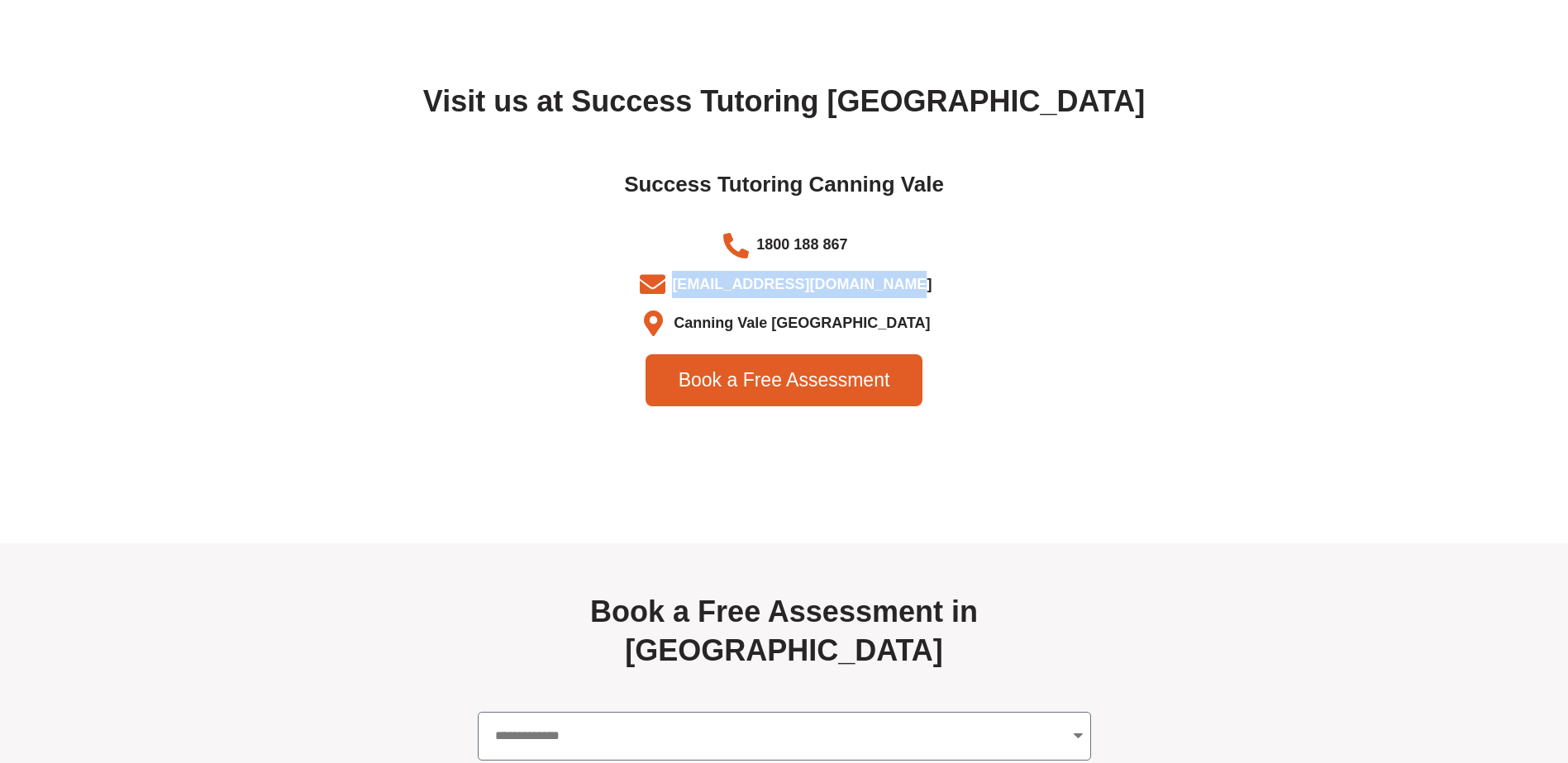
drag, startPoint x: 940, startPoint y: 329, endPoint x: 691, endPoint y: 332, distance: 249.0
click at [691, 304] on li "[EMAIL_ADDRESS][DOMAIN_NAME]" at bounding box center [784, 288] width 909 height 33
copy li "[EMAIL_ADDRESS][DOMAIN_NAME]"
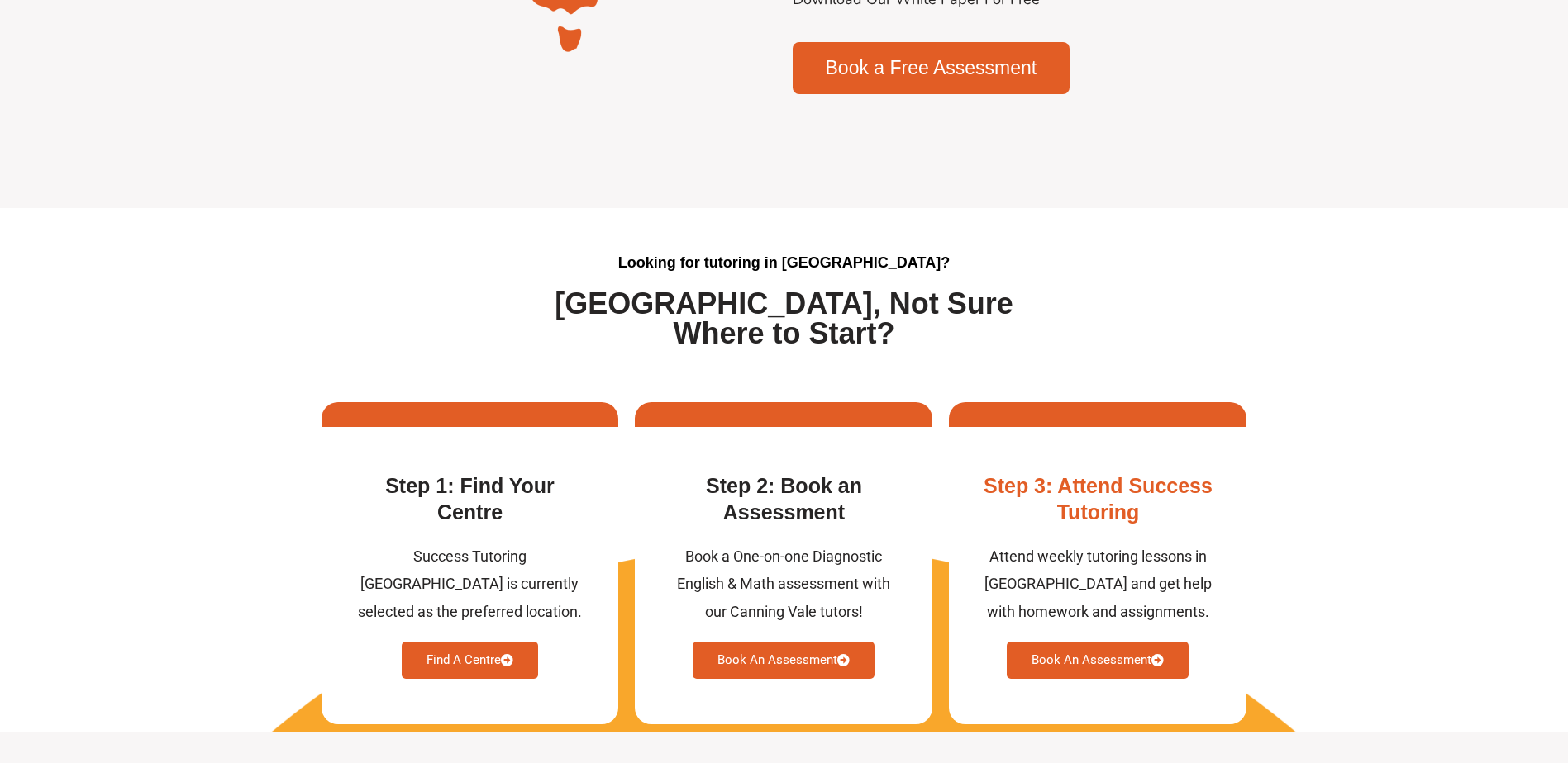
scroll to position [4296, 0]
